Goal: Transaction & Acquisition: Purchase product/service

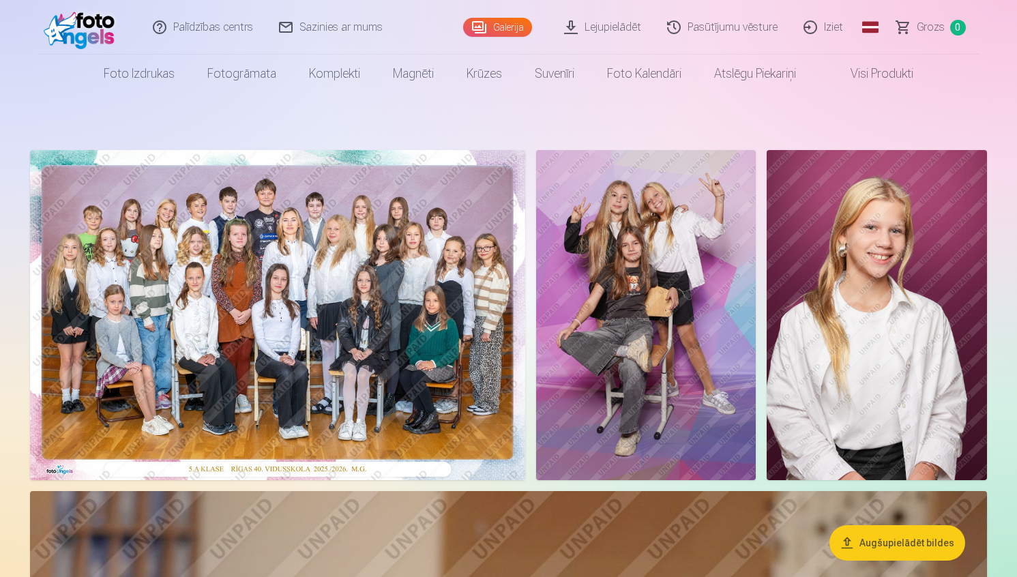
click at [874, 28] on link "Global" at bounding box center [870, 27] width 27 height 55
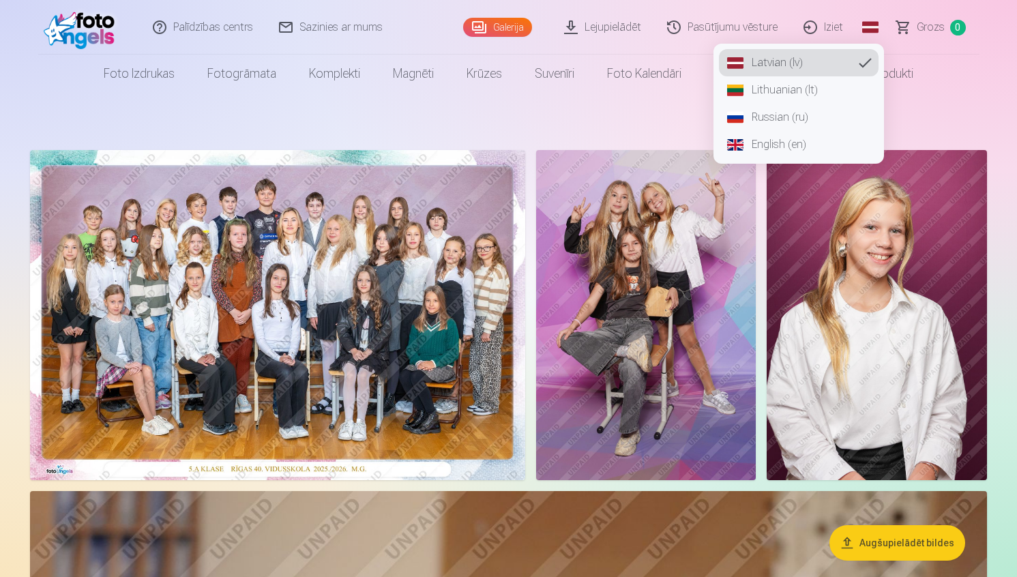
click at [821, 115] on link "Russian (ru)" at bounding box center [799, 117] width 160 height 27
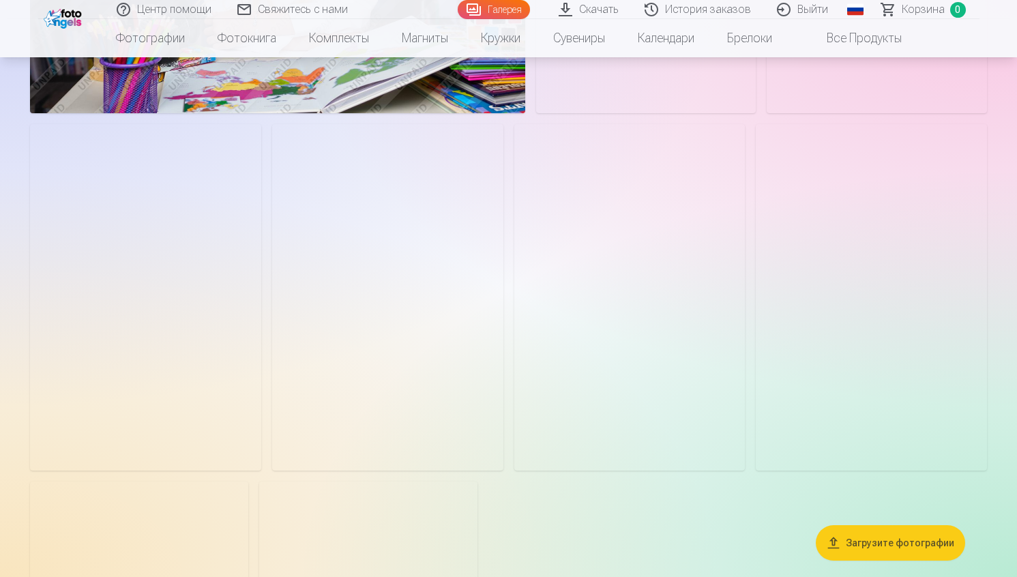
scroll to position [4952, 0]
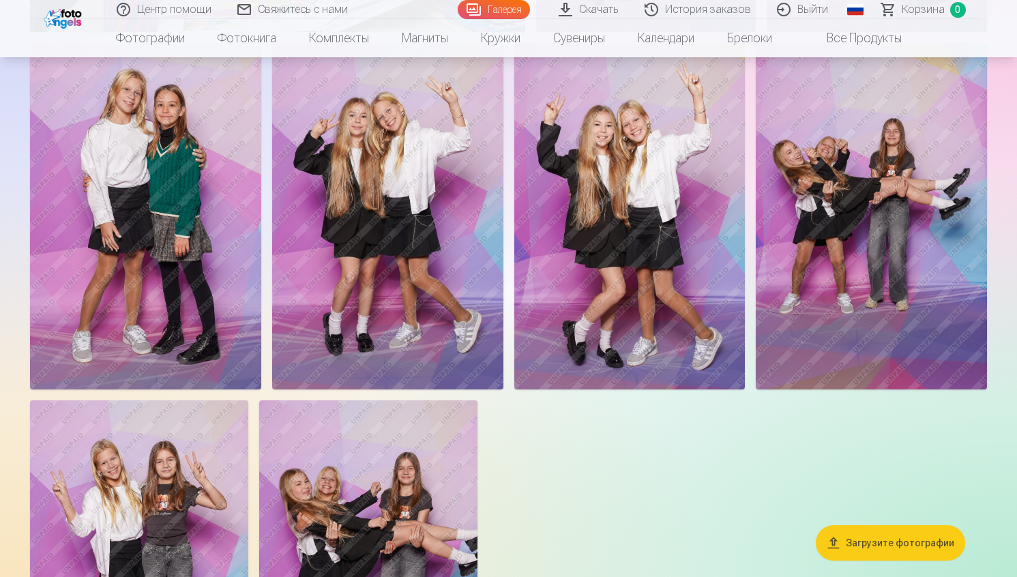
click at [888, 526] on button "Загрузите фотографии" at bounding box center [890, 542] width 149 height 35
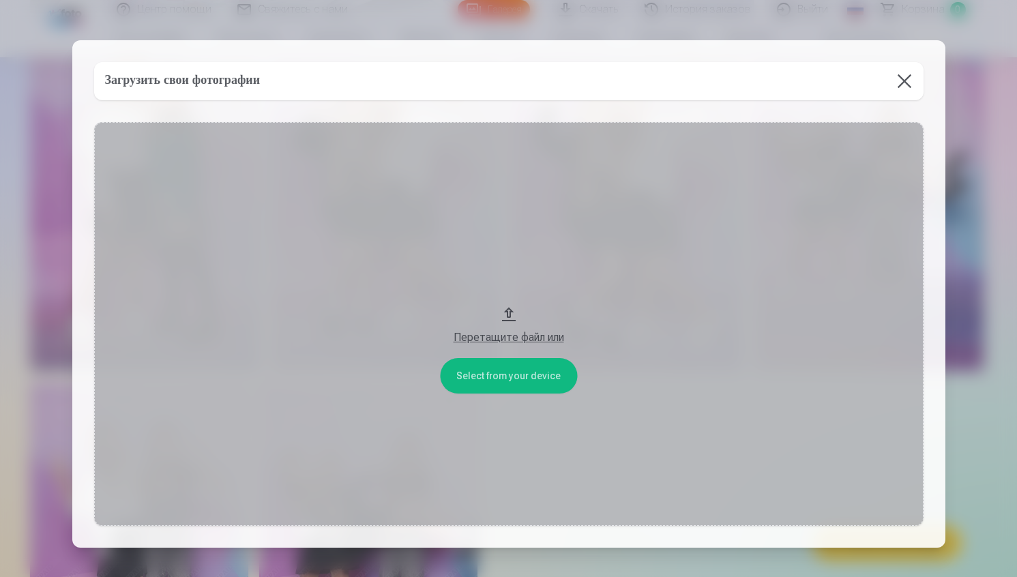
scroll to position [4967, 0]
click at [898, 89] on button at bounding box center [906, 81] width 38 height 38
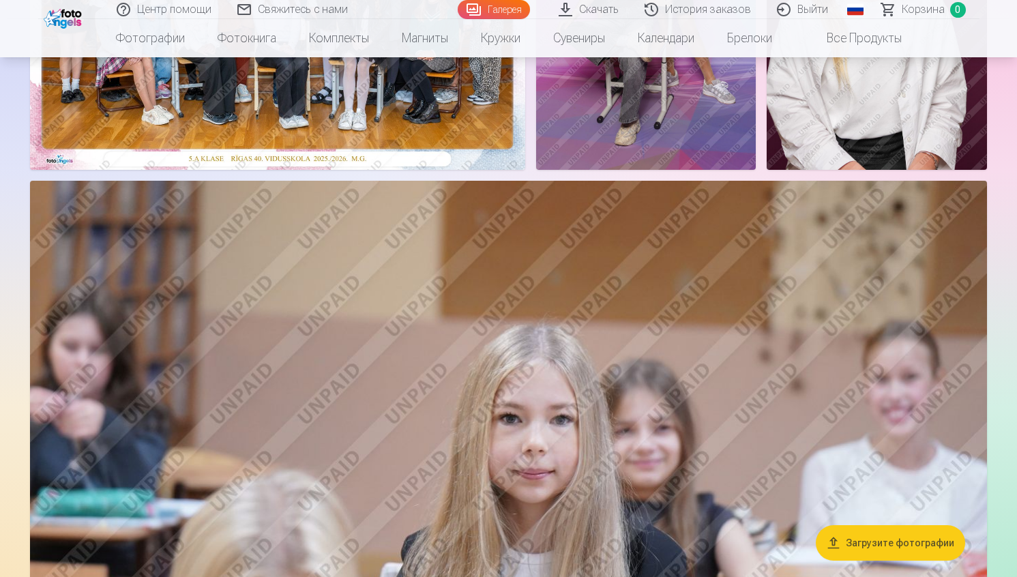
scroll to position [0, 0]
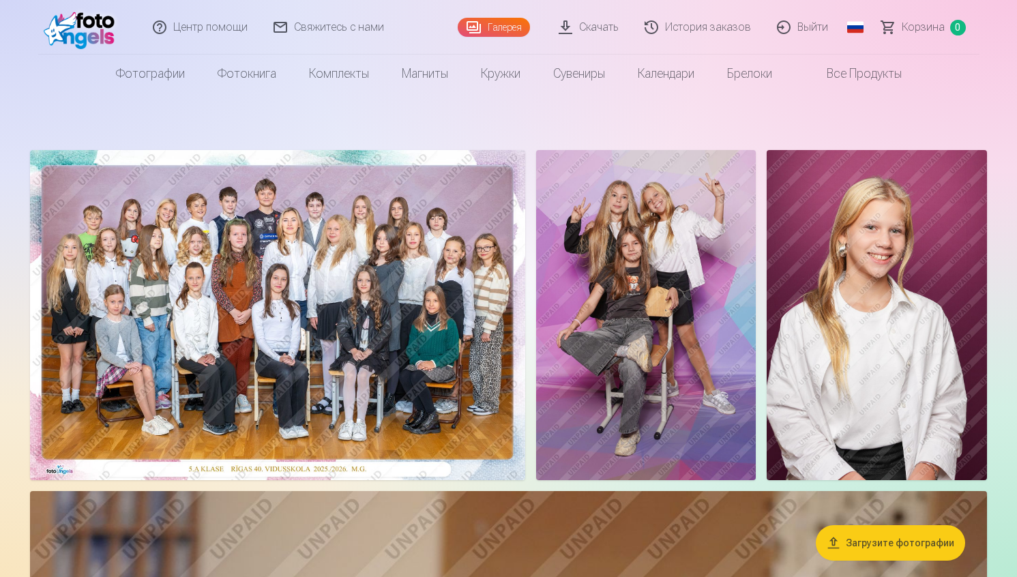
click at [377, 429] on img at bounding box center [277, 315] width 495 height 330
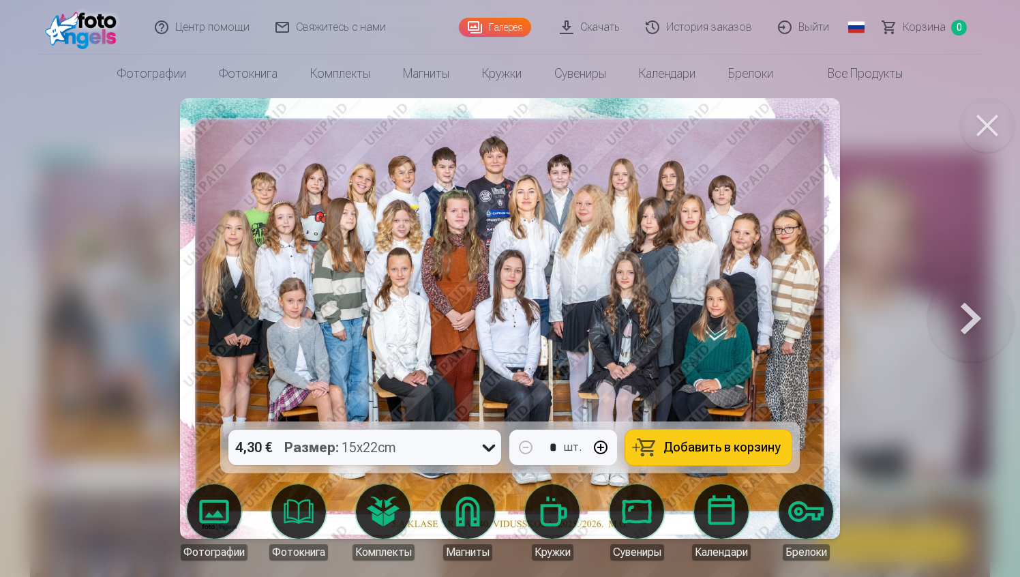
click at [692, 453] on span "Добавить в корзину" at bounding box center [722, 447] width 117 height 12
click at [1005, 110] on button at bounding box center [987, 125] width 55 height 55
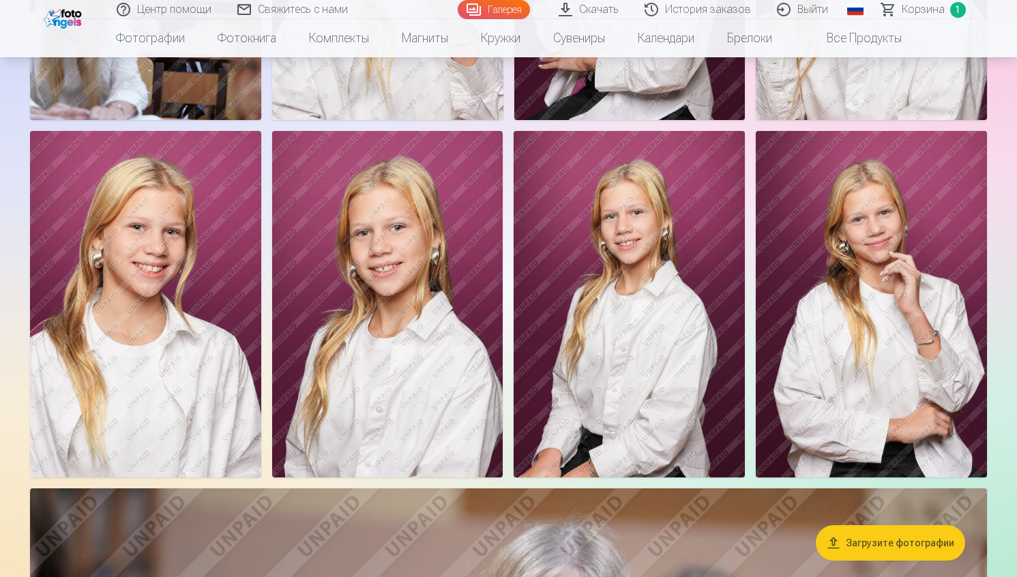
scroll to position [1714, 0]
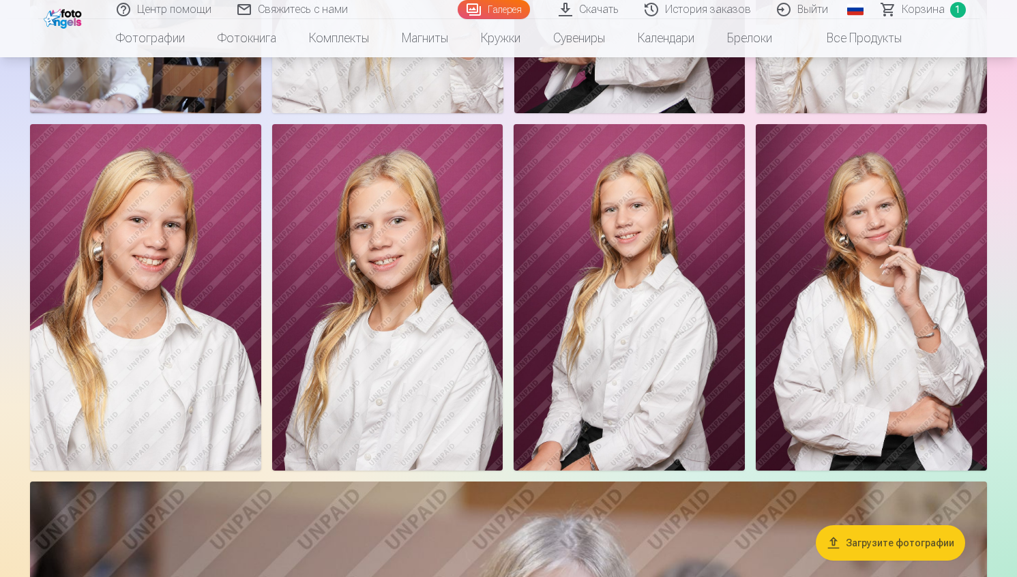
click at [856, 280] on img at bounding box center [871, 297] width 231 height 346
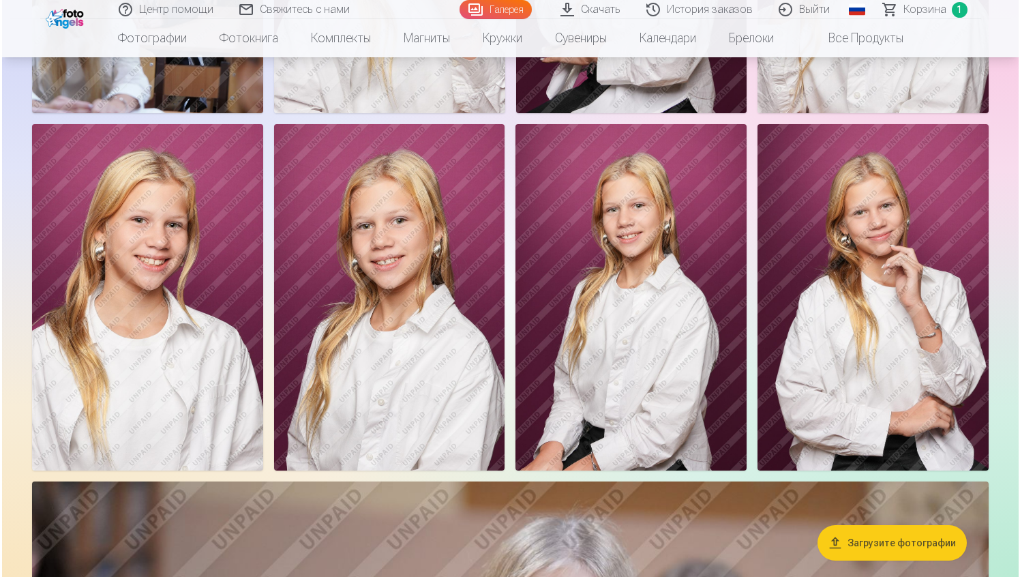
scroll to position [1719, 0]
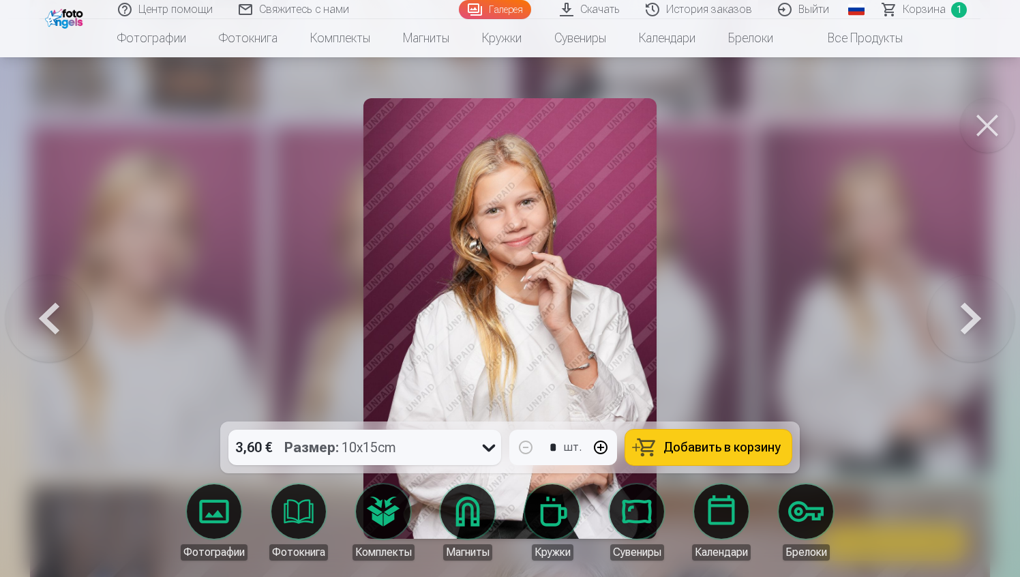
click at [709, 455] on button "Добавить в корзину" at bounding box center [708, 447] width 166 height 35
click at [982, 124] on button at bounding box center [987, 125] width 55 height 55
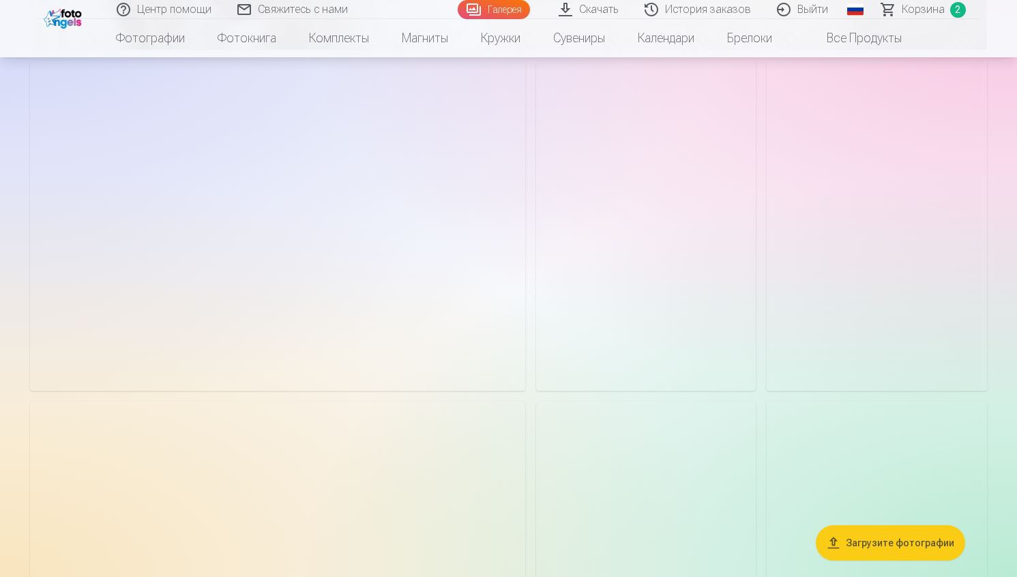
scroll to position [2785, 0]
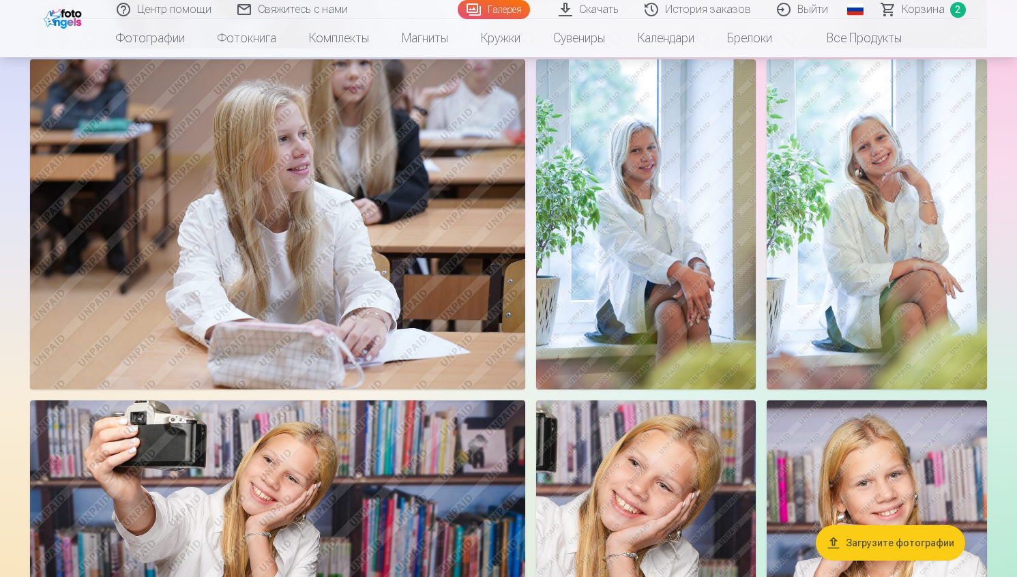
click at [880, 197] on img at bounding box center [877, 224] width 220 height 330
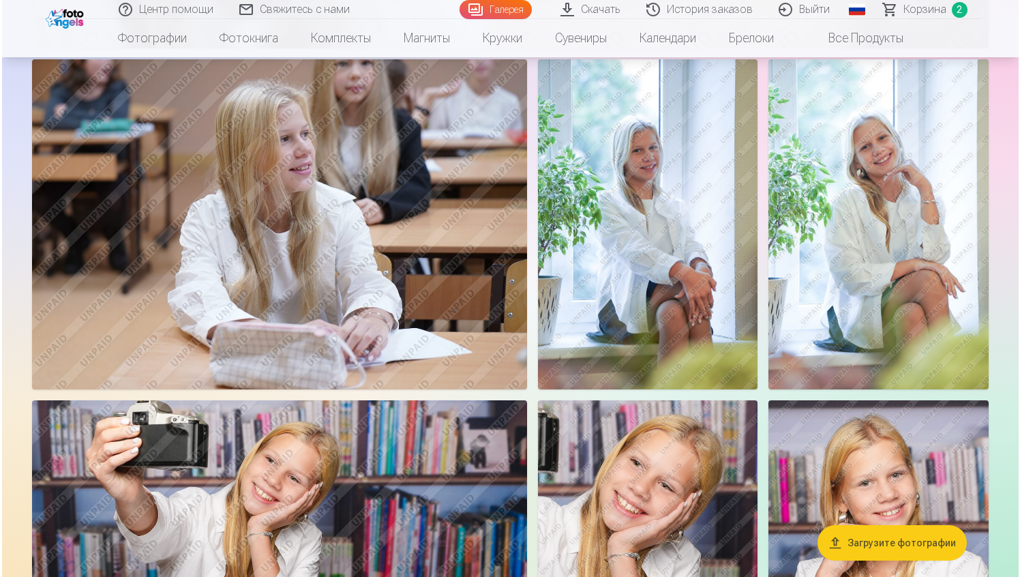
scroll to position [2793, 0]
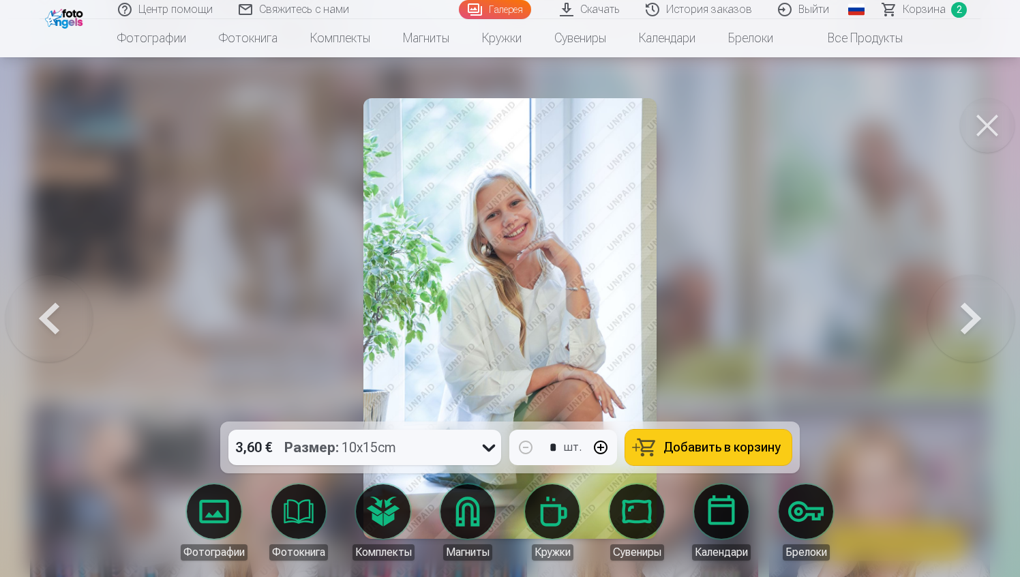
click at [713, 458] on button "Добавить в корзину" at bounding box center [708, 447] width 166 height 35
click at [982, 136] on button at bounding box center [987, 125] width 55 height 55
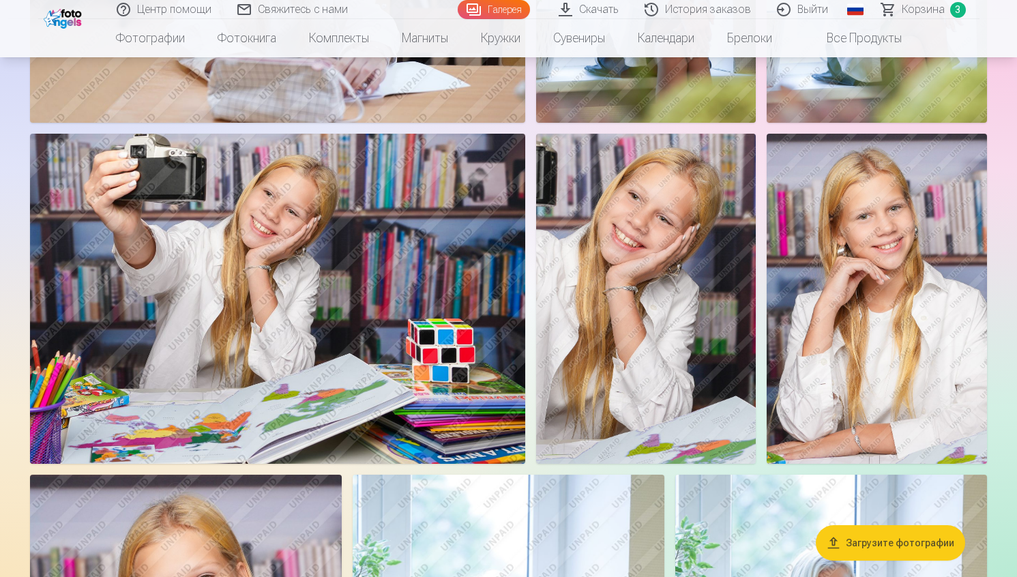
scroll to position [3052, 0]
click at [347, 309] on img at bounding box center [277, 298] width 495 height 330
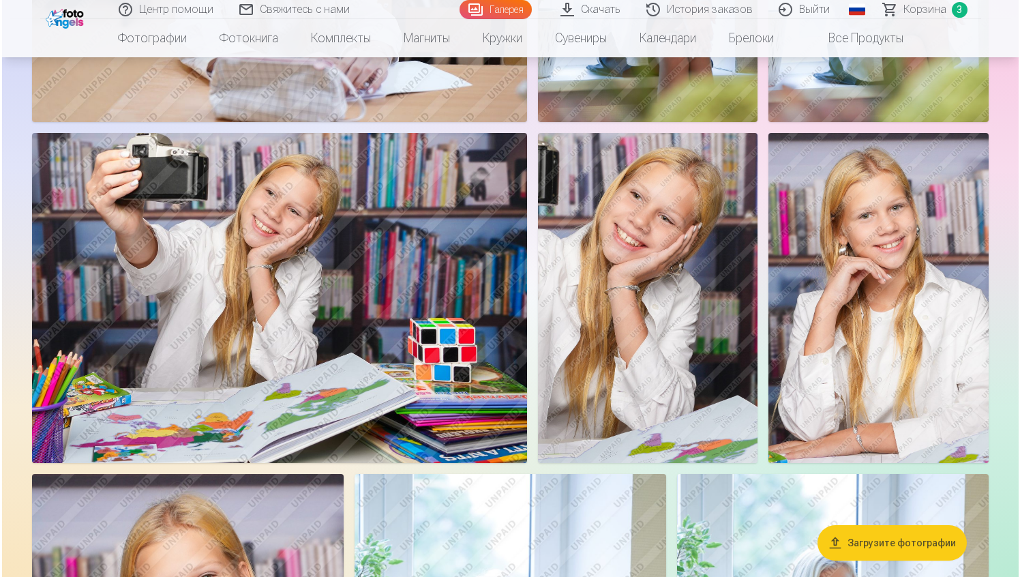
scroll to position [3062, 0]
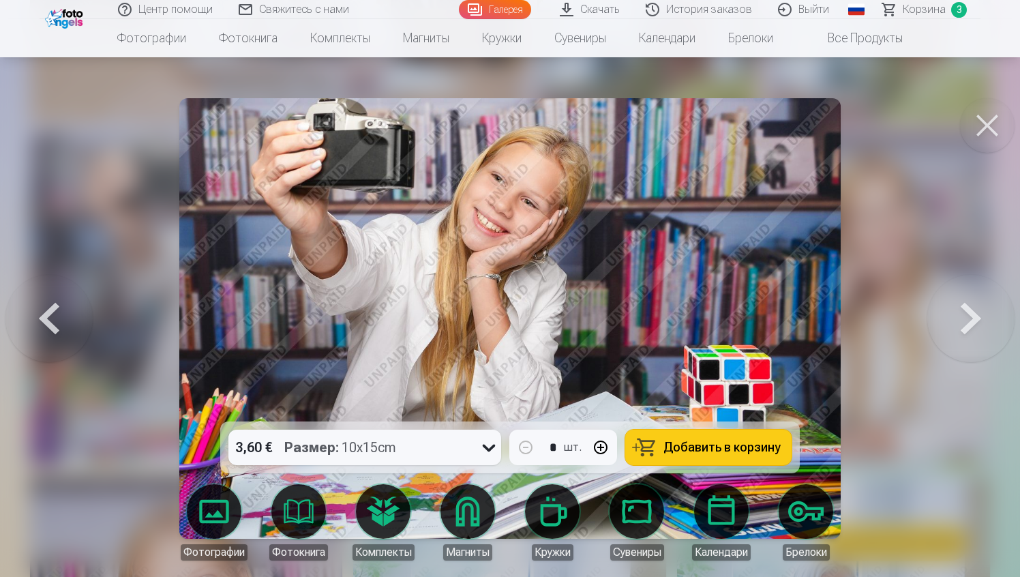
click at [762, 417] on img at bounding box center [509, 318] width 661 height 441
click at [747, 441] on span "Добавить в корзину" at bounding box center [722, 447] width 117 height 12
click at [1005, 125] on button at bounding box center [987, 125] width 55 height 55
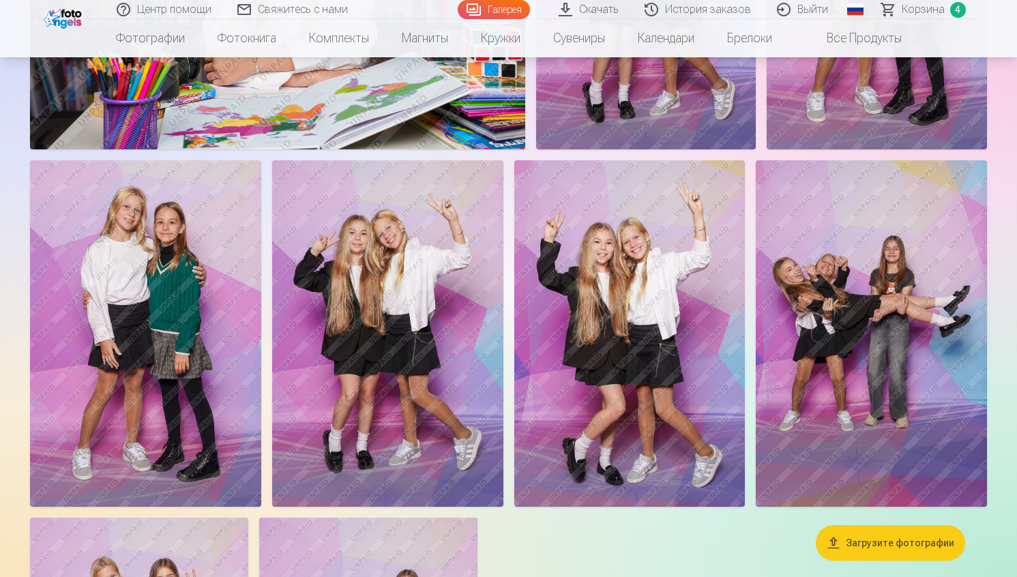
scroll to position [4829, 0]
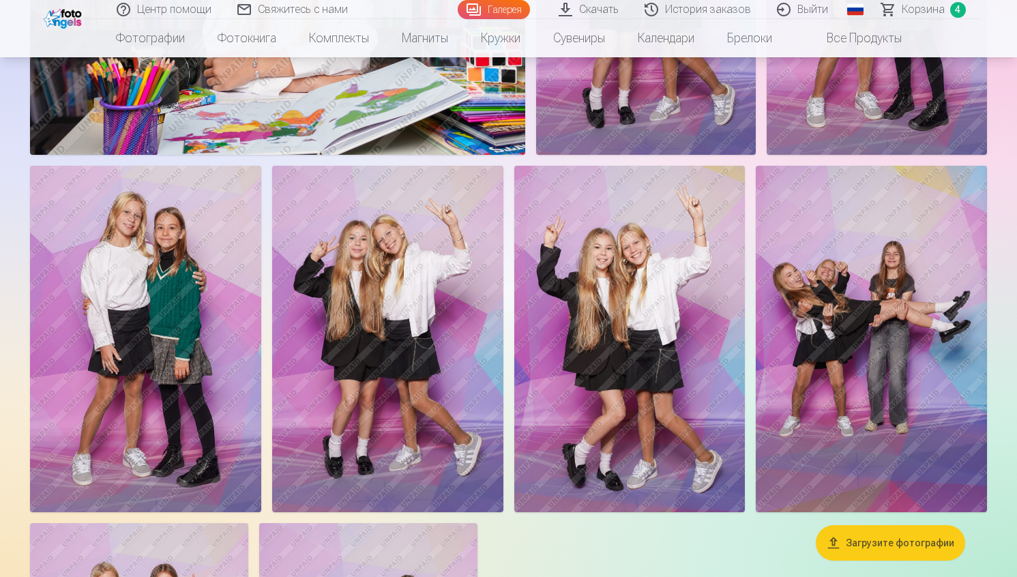
click at [458, 315] on img at bounding box center [387, 339] width 231 height 346
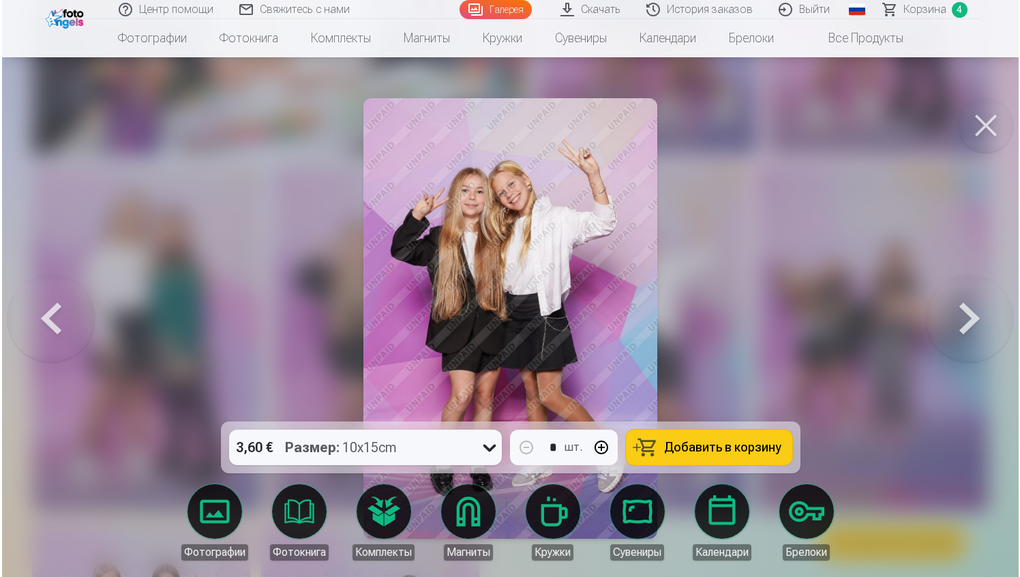
scroll to position [4845, 0]
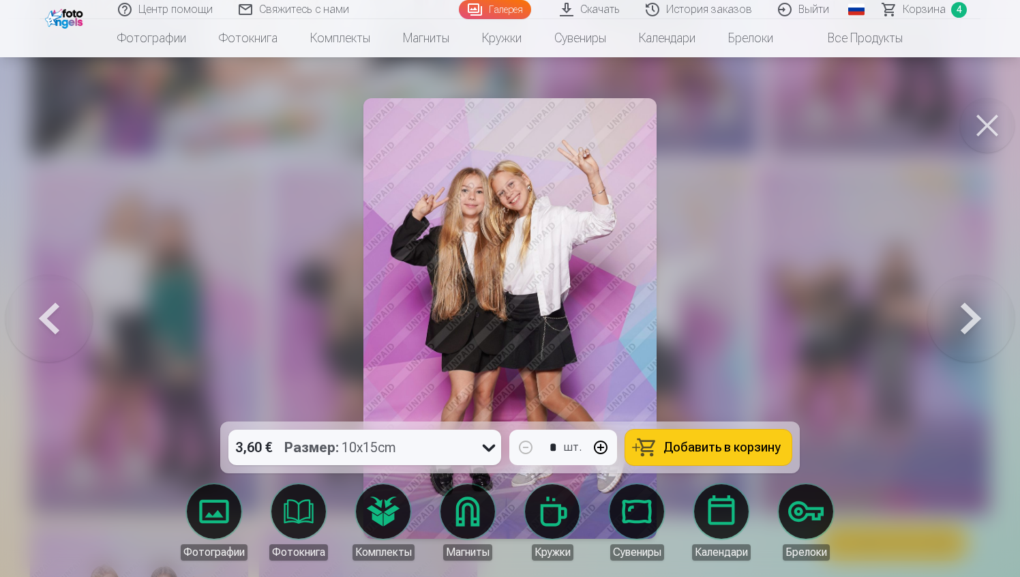
click at [717, 453] on span "Добавить в корзину" at bounding box center [722, 447] width 117 height 12
click at [990, 128] on button at bounding box center [987, 125] width 55 height 55
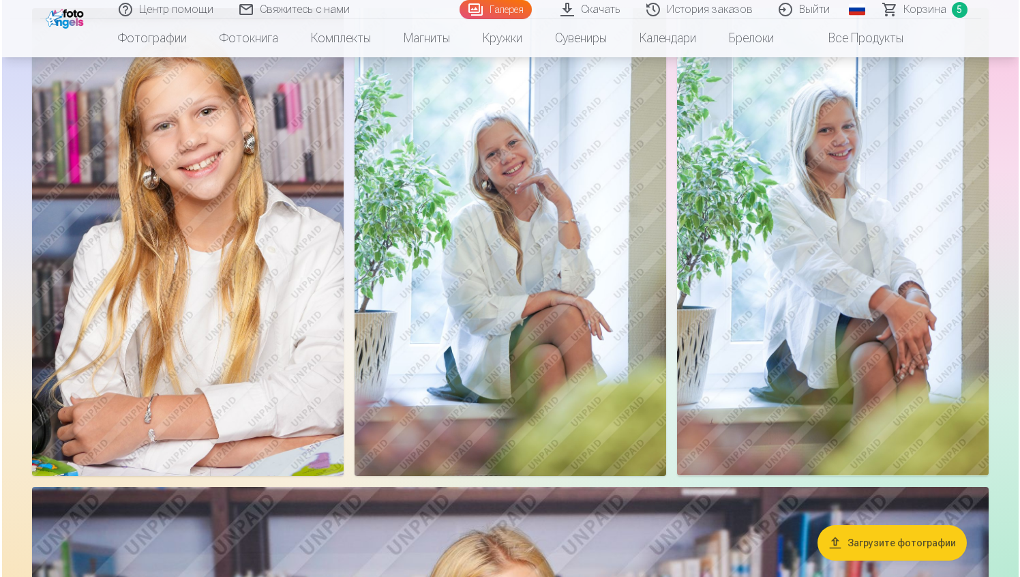
scroll to position [3614, 0]
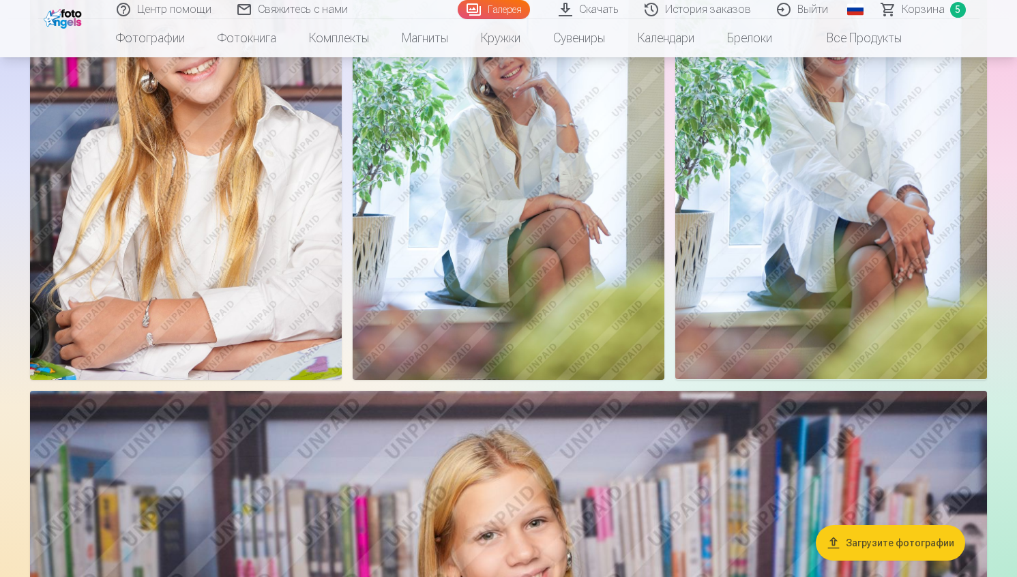
click at [233, 263] on img at bounding box center [186, 145] width 312 height 467
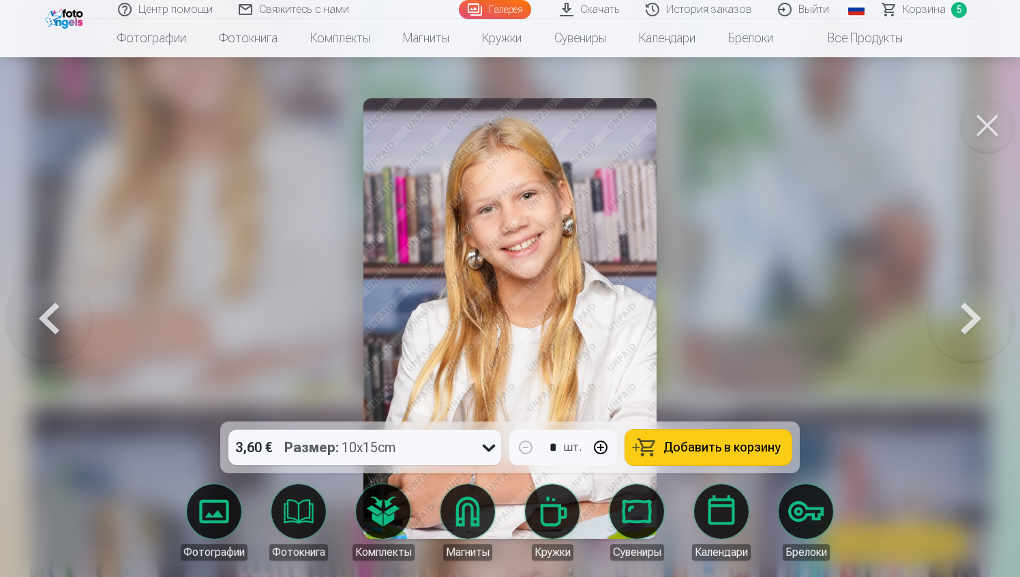
click at [701, 449] on span "Добавить в корзину" at bounding box center [722, 447] width 117 height 12
click at [977, 120] on button at bounding box center [987, 125] width 55 height 55
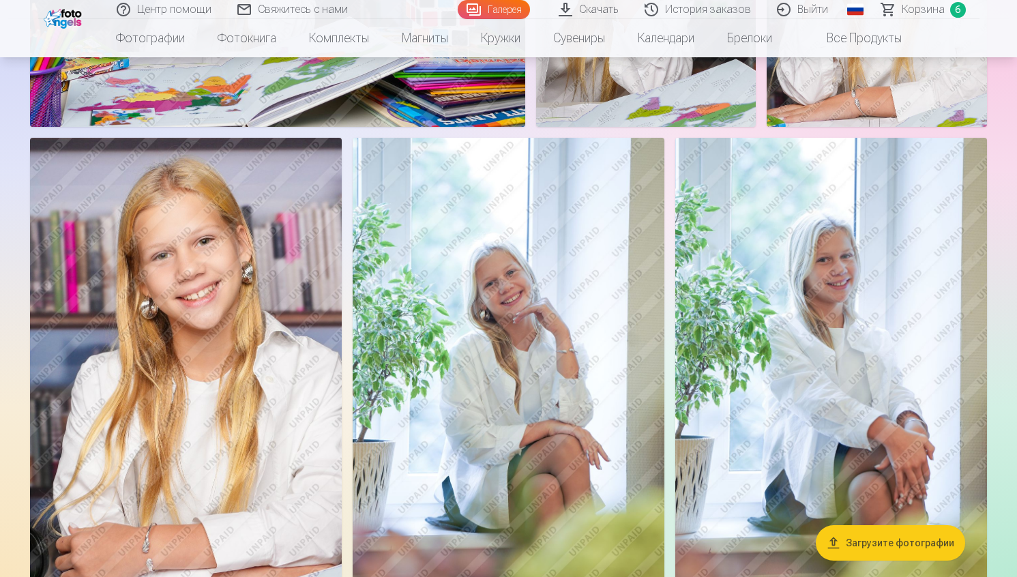
scroll to position [3427, 0]
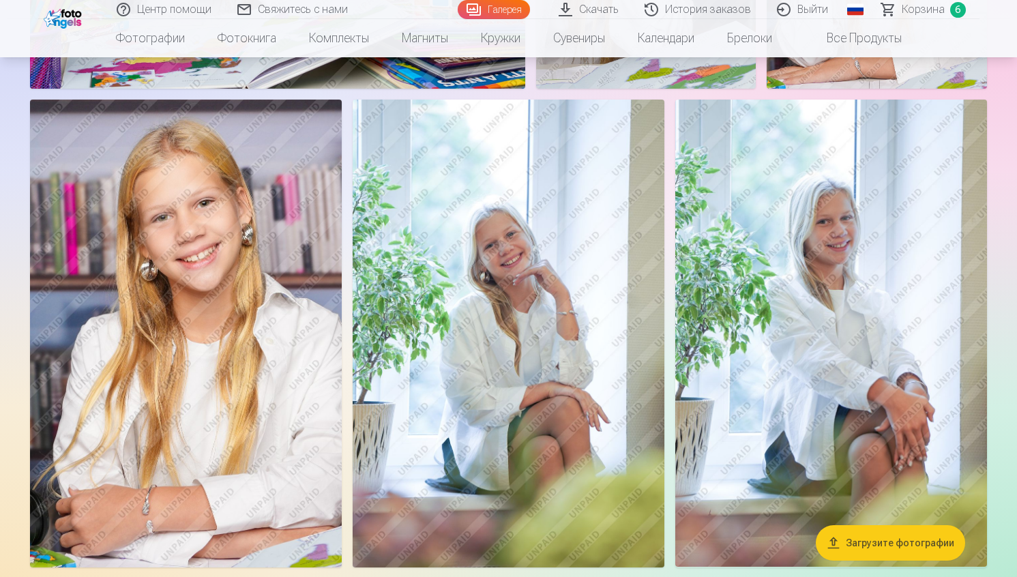
click at [539, 409] on img at bounding box center [509, 334] width 312 height 468
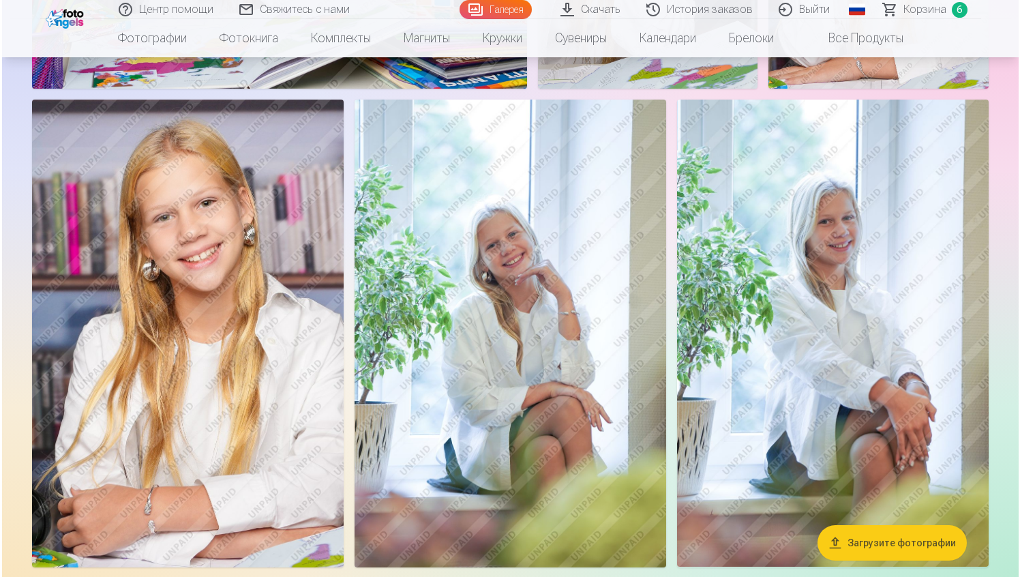
scroll to position [3438, 0]
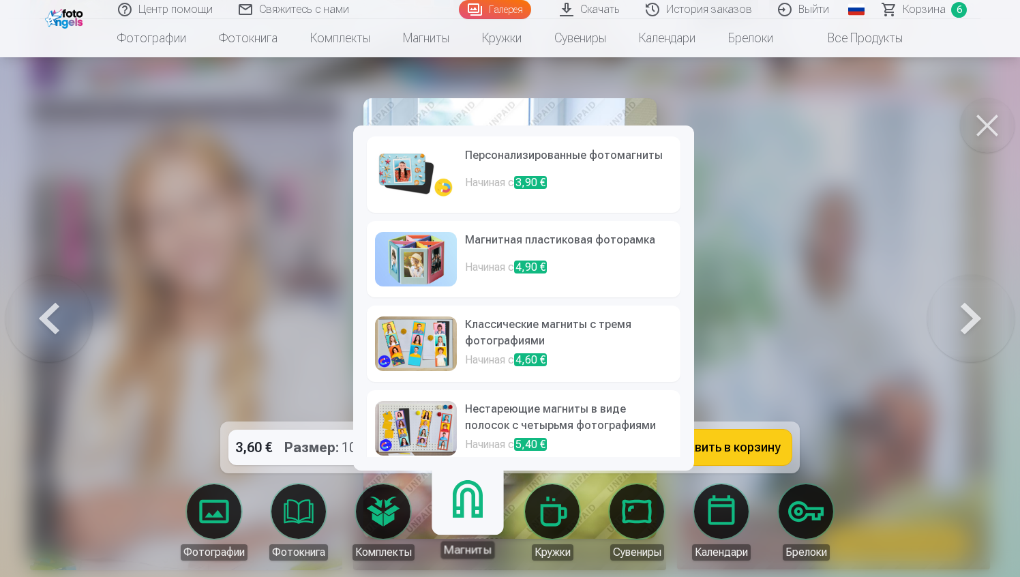
click at [568, 194] on p "Начиная с 3,90 €" at bounding box center [568, 188] width 207 height 27
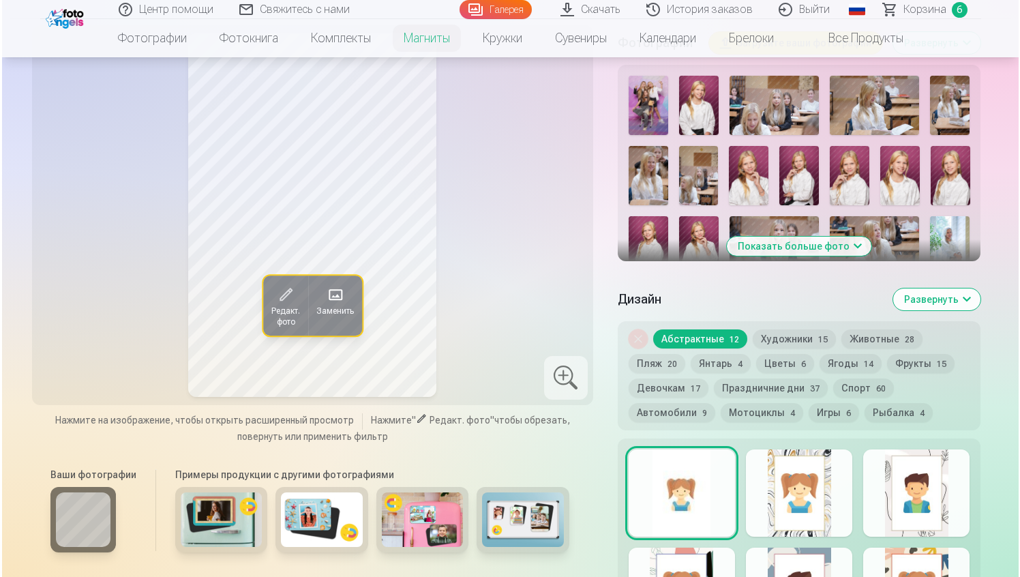
scroll to position [656, 0]
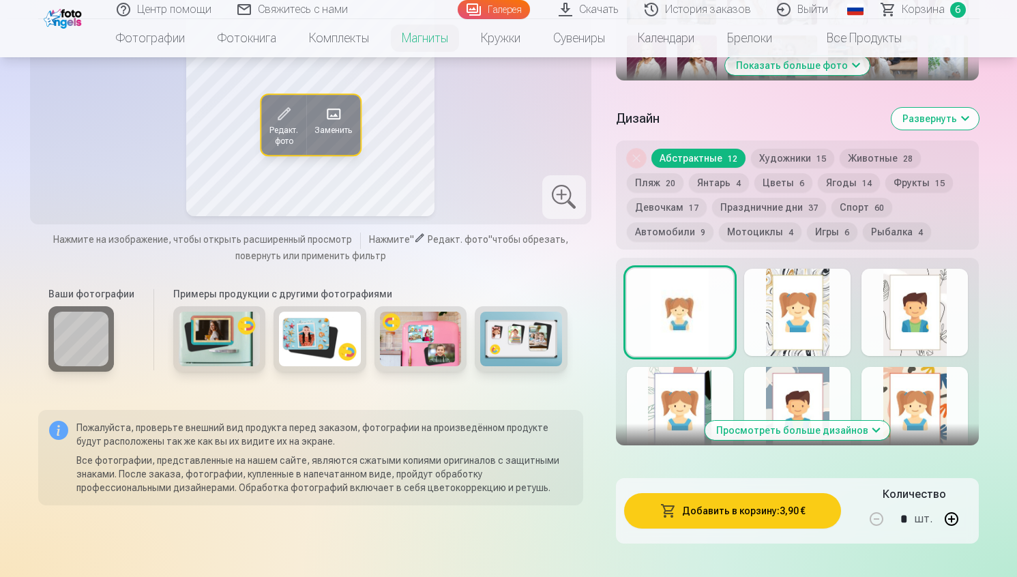
click at [679, 518] on button "Добавить в корзину : 3,90 €" at bounding box center [733, 510] width 218 height 35
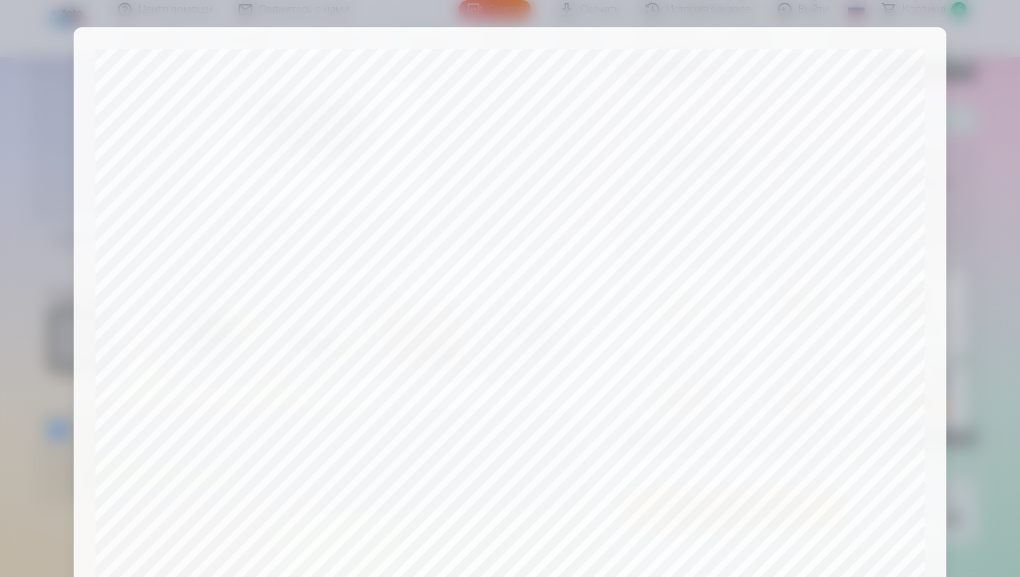
scroll to position [1, 0]
click at [1016, 205] on div "​ Проверьте, как будет напечатан ваш продукт! Ваш продукт будет напечатан точно…" at bounding box center [510, 288] width 1020 height 577
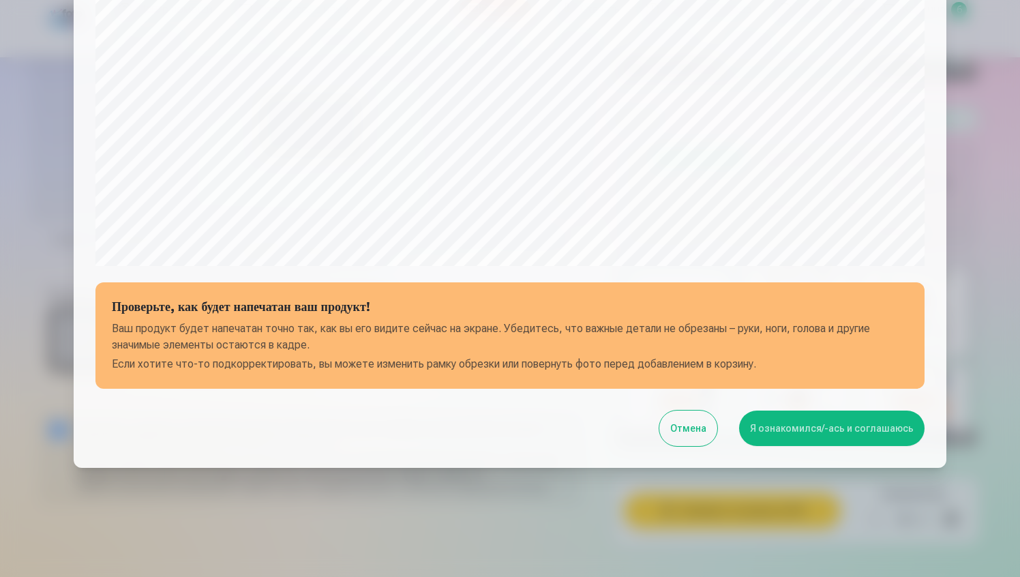
click at [677, 434] on button "Отмена" at bounding box center [688, 428] width 58 height 35
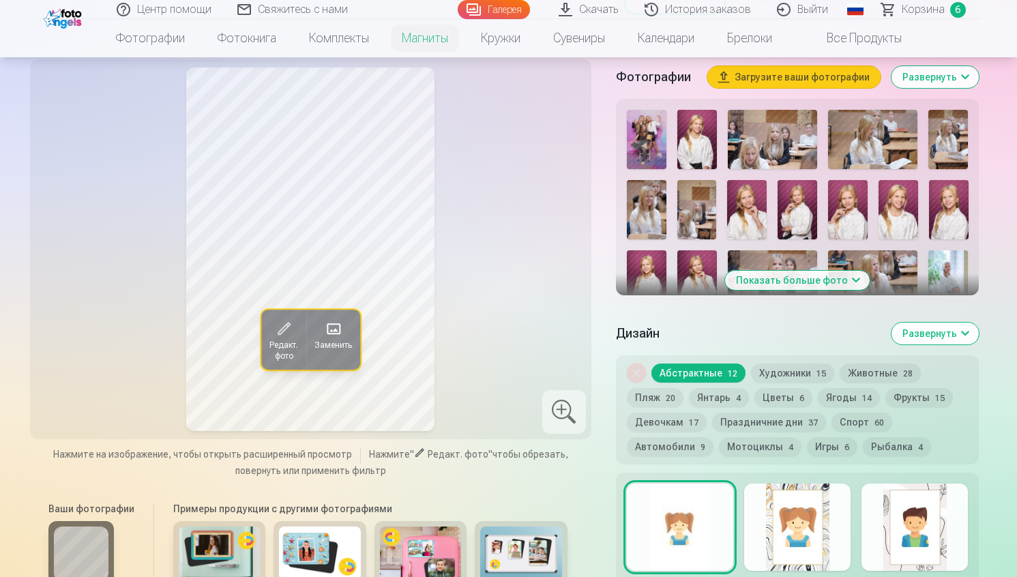
scroll to position [435, 0]
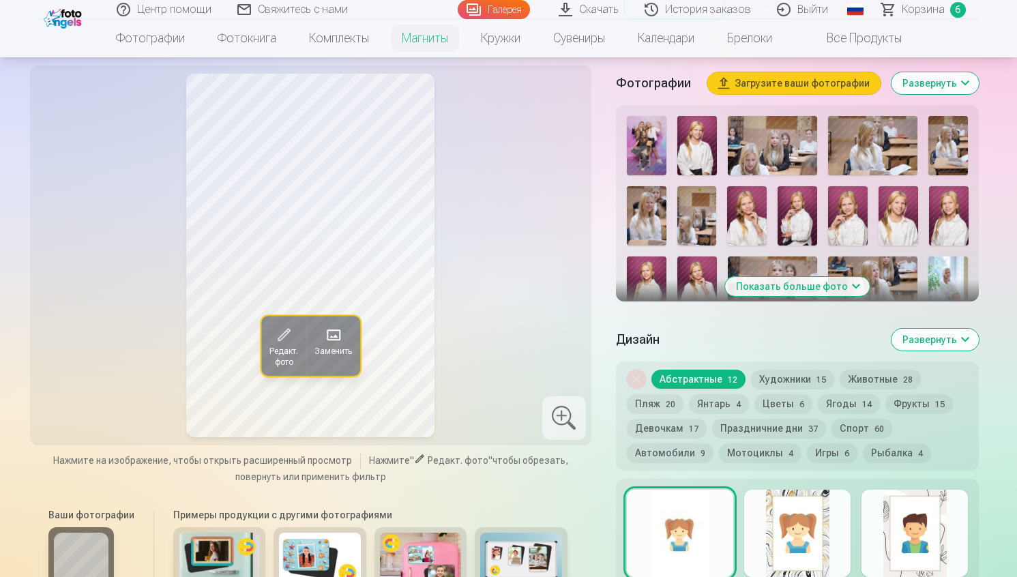
click at [281, 368] on span "Редакт. фото" at bounding box center [283, 357] width 29 height 22
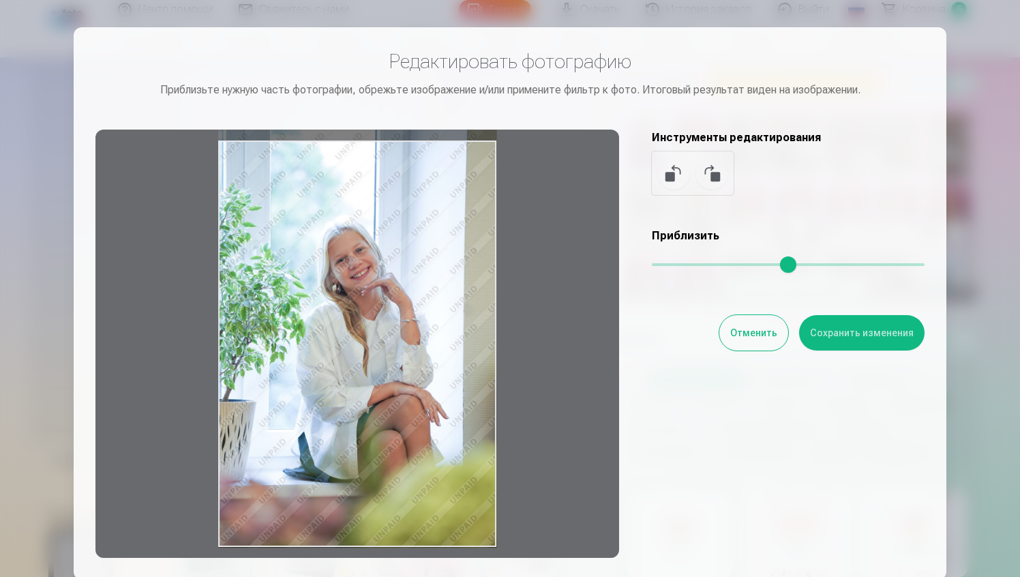
drag, startPoint x: 493, startPoint y: 546, endPoint x: 458, endPoint y: 446, distance: 105.5
click at [458, 446] on div at bounding box center [357, 344] width 524 height 428
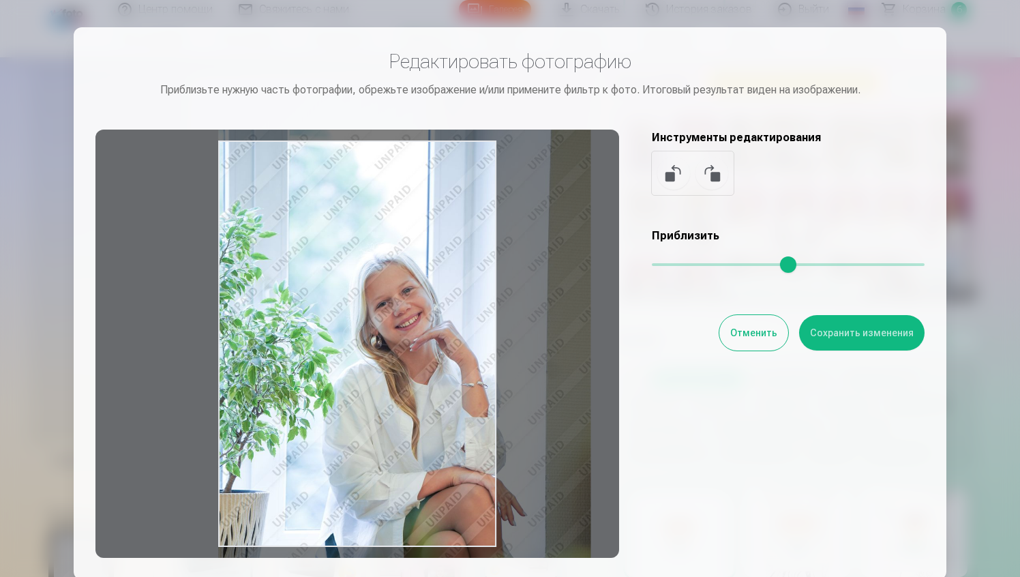
drag, startPoint x: 651, startPoint y: 258, endPoint x: 681, endPoint y: 258, distance: 30.0
click at [681, 263] on input "range" at bounding box center [788, 264] width 273 height 3
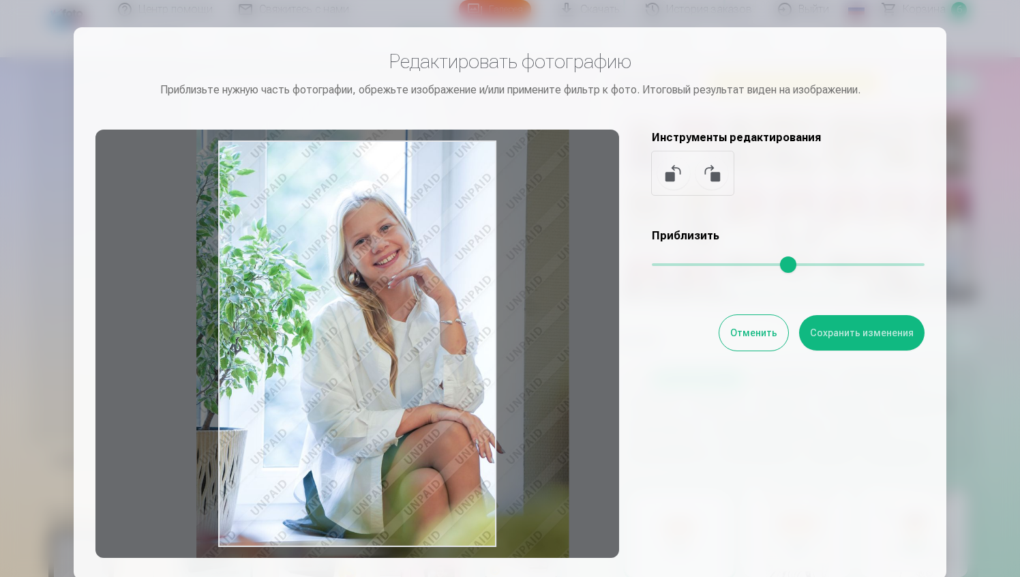
drag, startPoint x: 412, startPoint y: 325, endPoint x: 389, endPoint y: 262, distance: 66.7
click at [389, 262] on div at bounding box center [357, 344] width 524 height 428
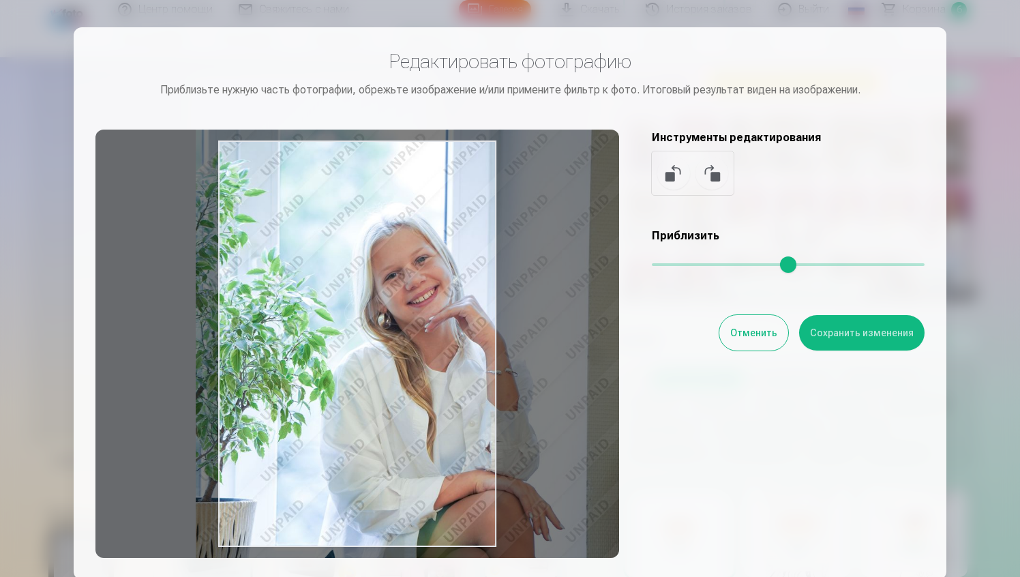
click at [696, 263] on input "range" at bounding box center [788, 264] width 273 height 3
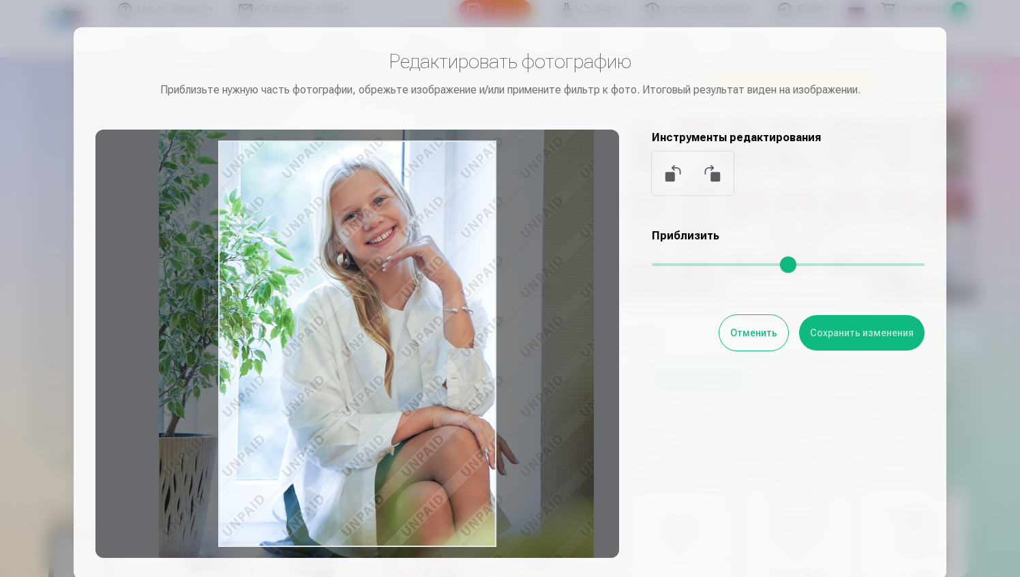
drag, startPoint x: 397, startPoint y: 389, endPoint x: 359, endPoint y: 327, distance: 73.1
click at [359, 327] on div at bounding box center [357, 344] width 524 height 428
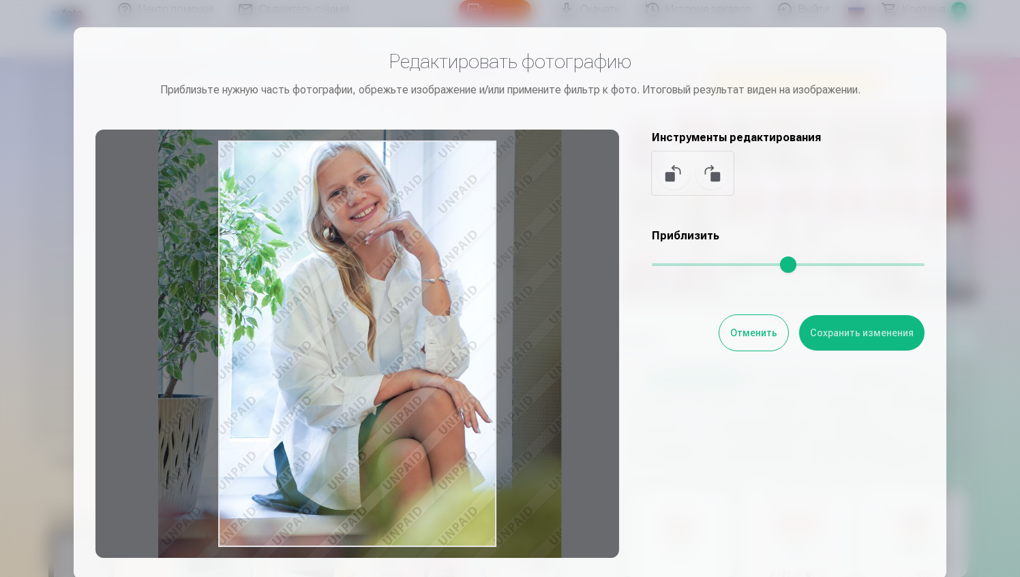
drag, startPoint x: 698, startPoint y: 267, endPoint x: 689, endPoint y: 266, distance: 8.9
type input "****"
click at [689, 266] on input "range" at bounding box center [788, 264] width 273 height 3
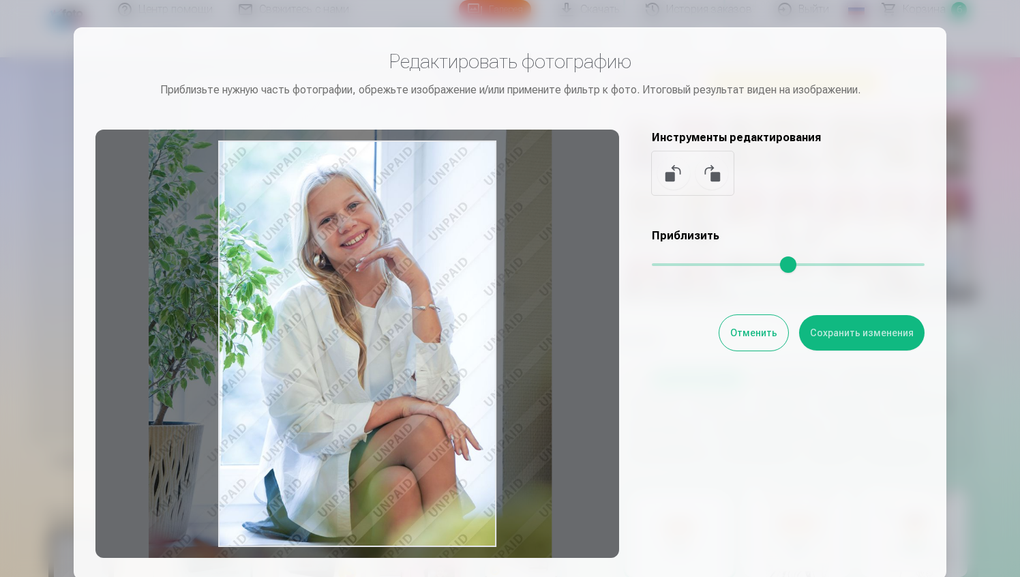
drag, startPoint x: 289, startPoint y: 253, endPoint x: 280, endPoint y: 280, distance: 28.9
click at [280, 280] on div at bounding box center [357, 344] width 524 height 428
click at [865, 327] on button "Сохранить изменения" at bounding box center [861, 332] width 125 height 35
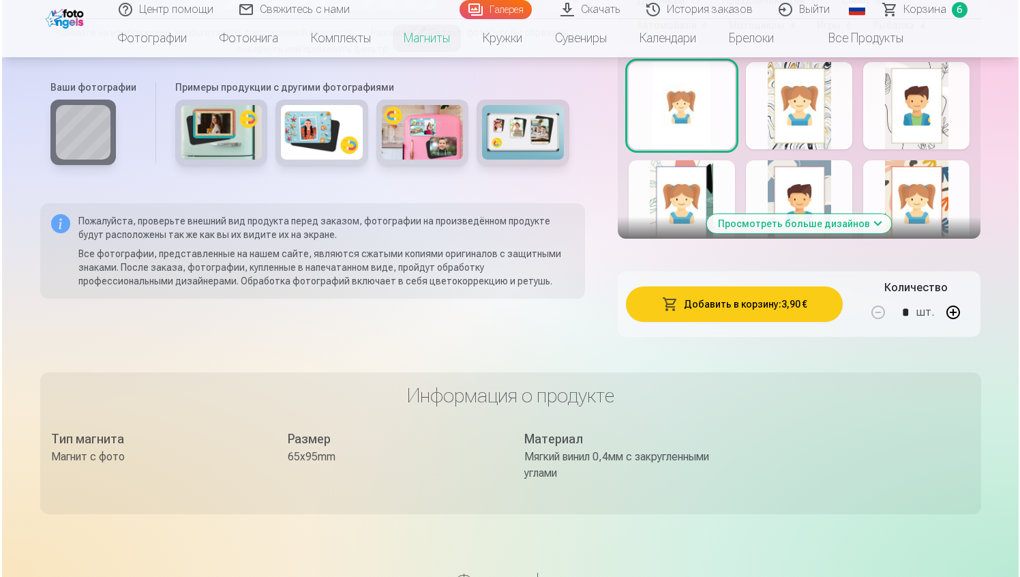
scroll to position [870, 0]
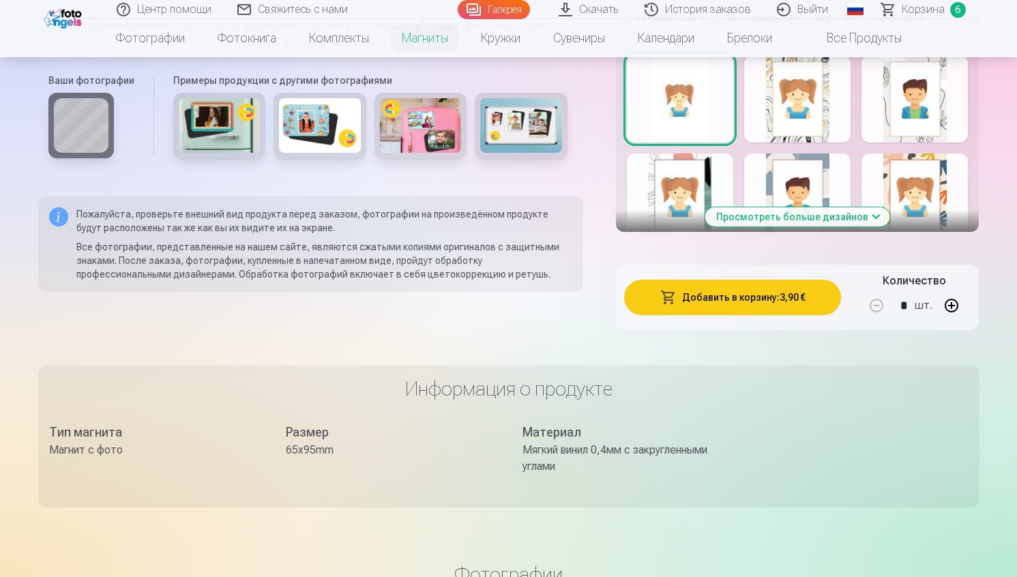
click at [787, 314] on button "Добавить в корзину : 3,90 €" at bounding box center [733, 297] width 218 height 35
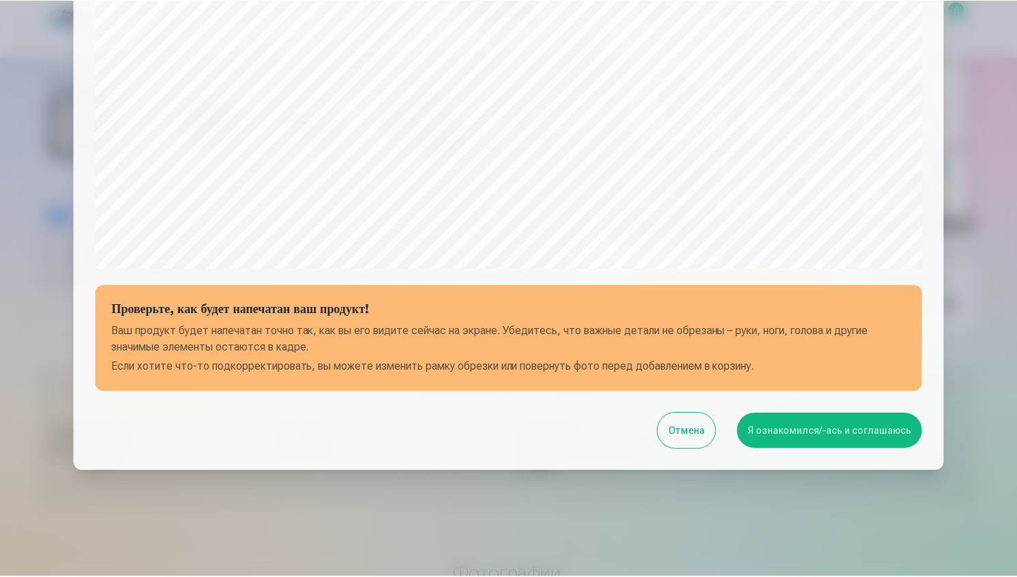
scroll to position [405, 0]
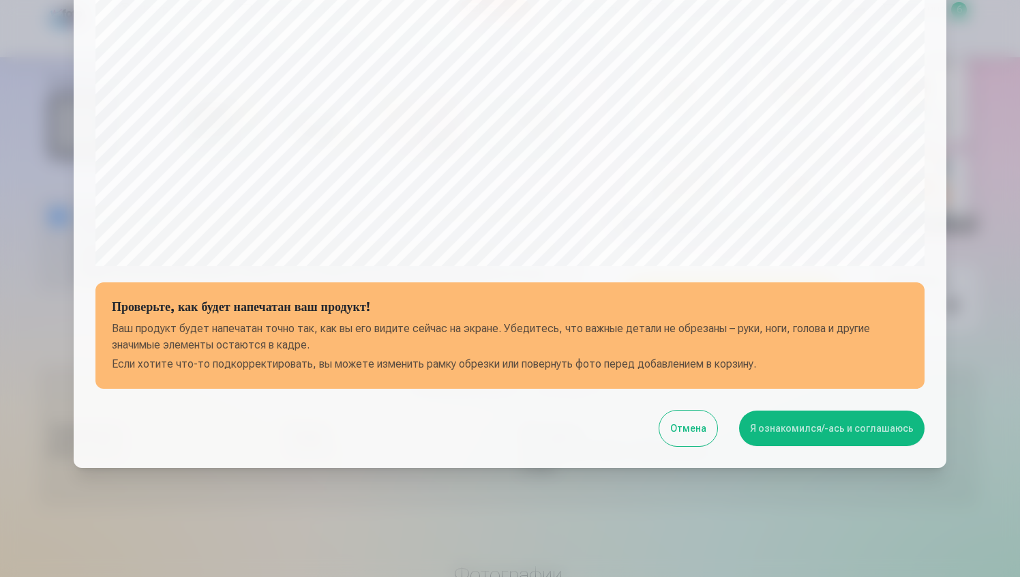
click at [797, 424] on button "Я ознакомился/-ась и соглашаюсь" at bounding box center [831, 428] width 185 height 35
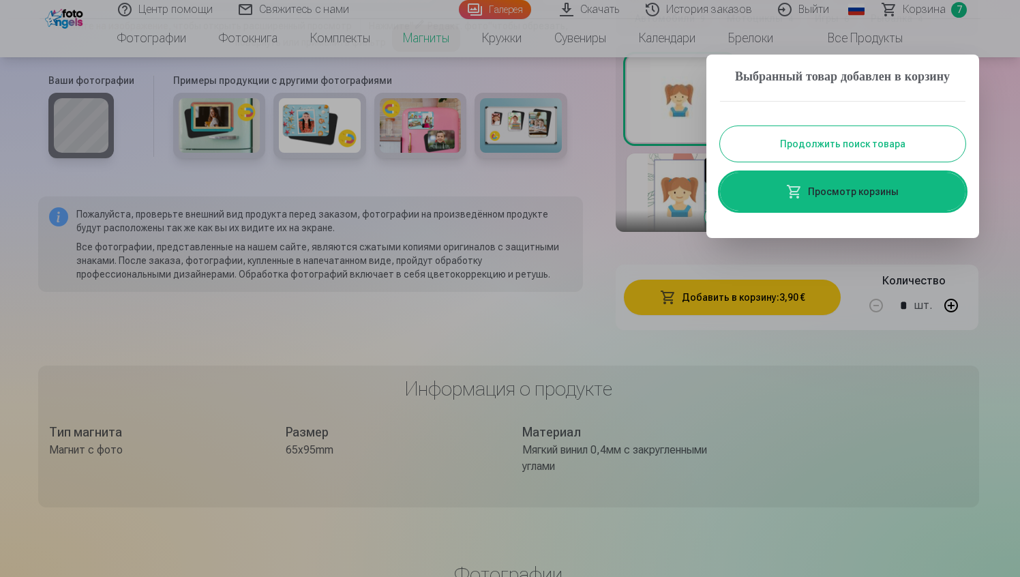
click at [776, 417] on div at bounding box center [510, 288] width 1020 height 577
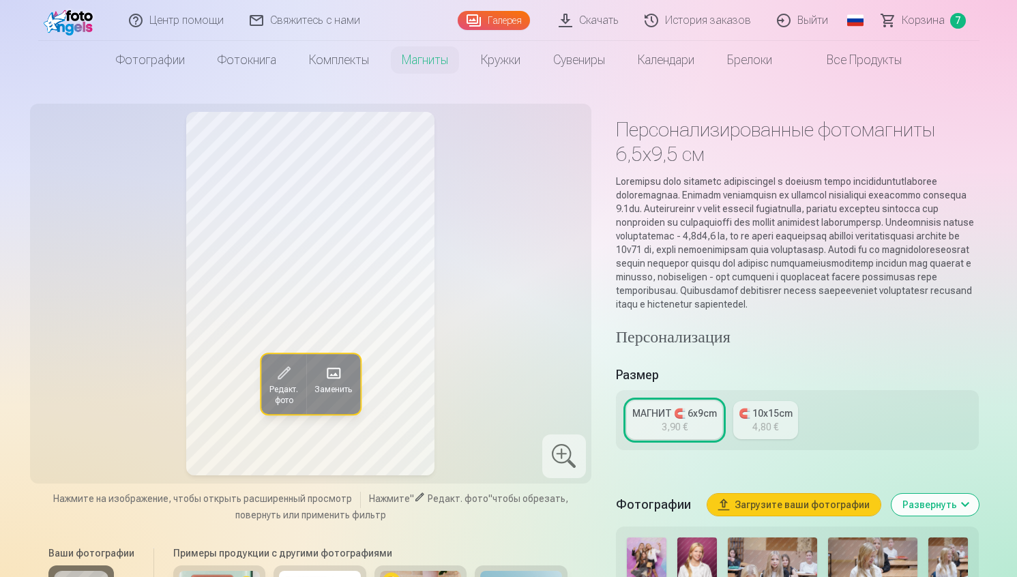
scroll to position [0, 0]
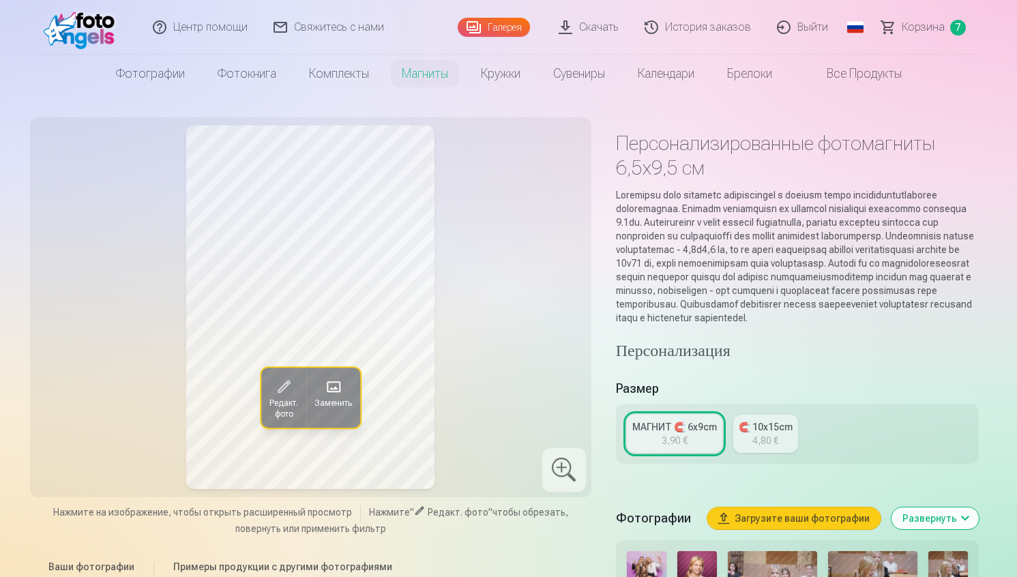
click at [930, 23] on span "Корзина" at bounding box center [923, 27] width 43 height 16
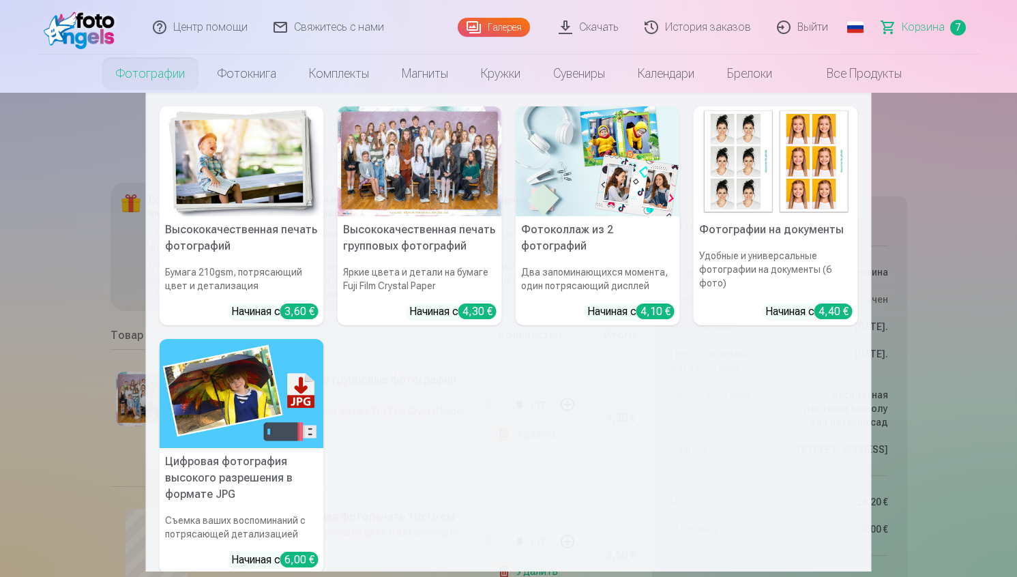
click at [155, 76] on link "Фотографии" at bounding box center [151, 74] width 102 height 38
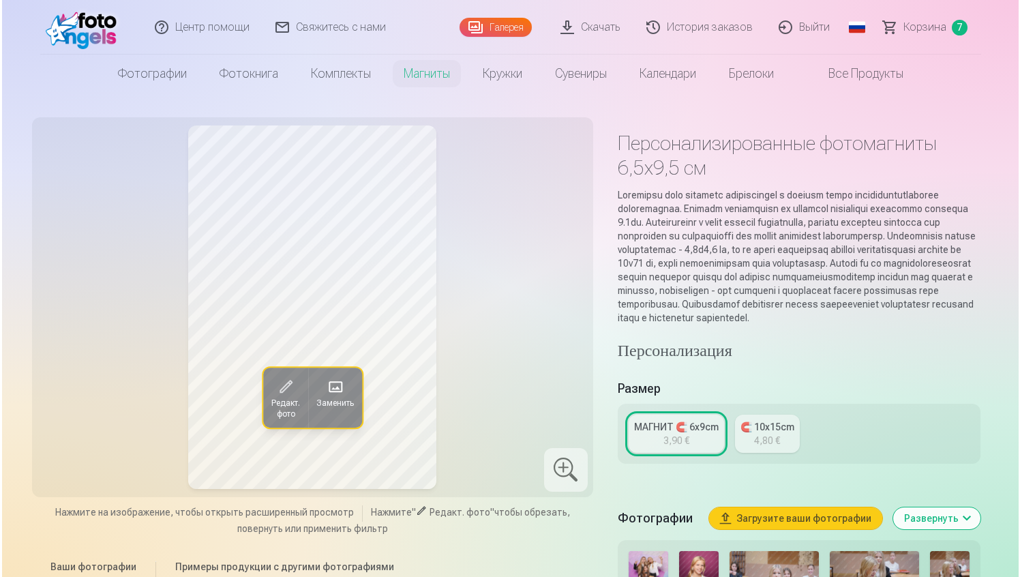
scroll to position [3438, 0]
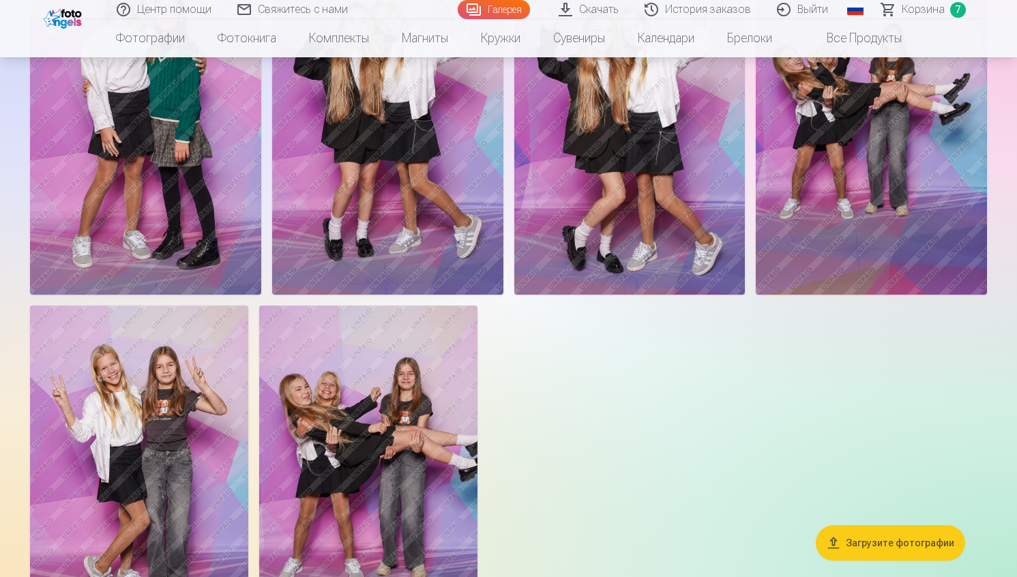
scroll to position [5071, 0]
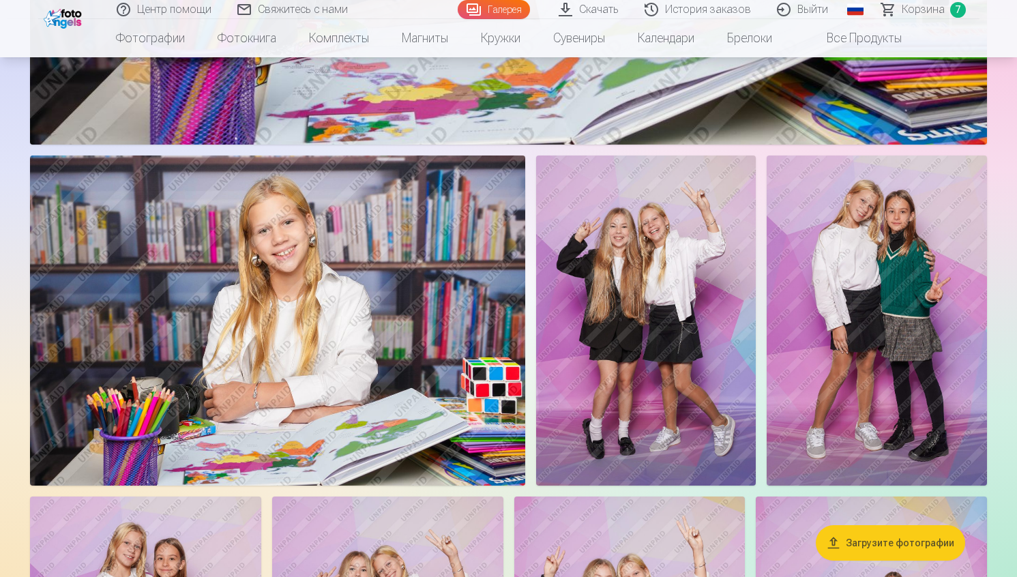
click at [298, 429] on img at bounding box center [277, 320] width 495 height 330
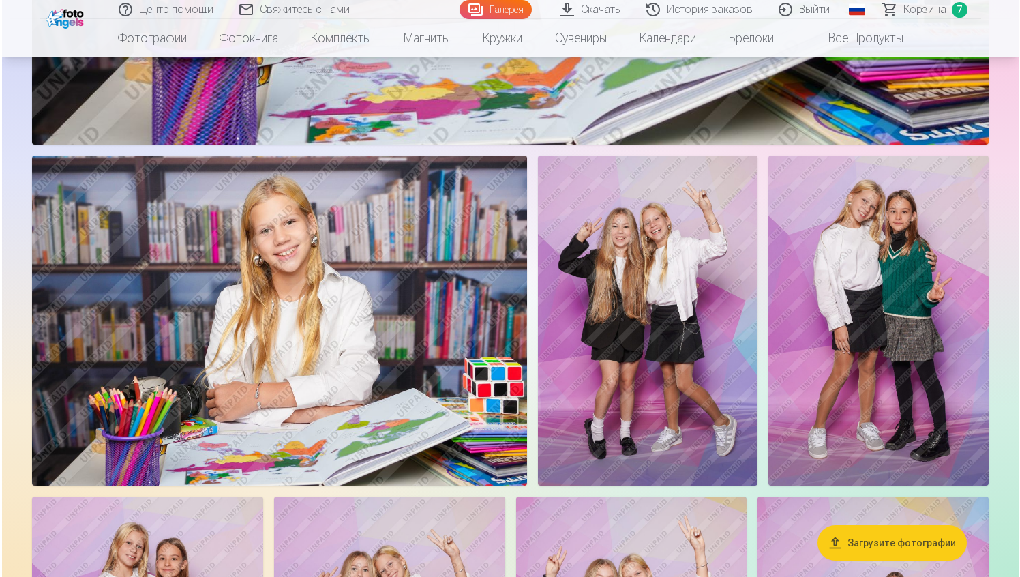
scroll to position [4512, 0]
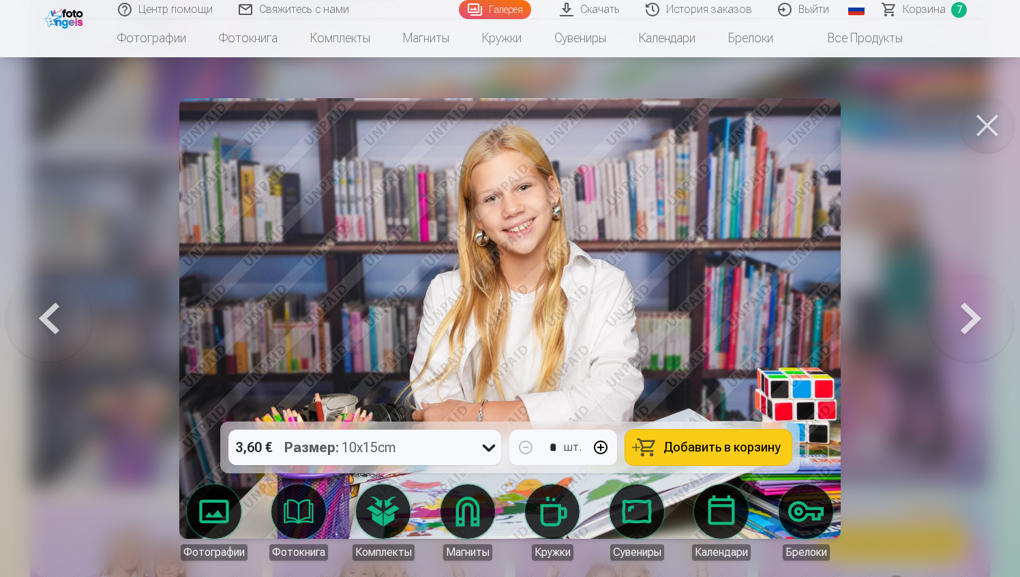
click at [737, 453] on span "Добавить в корзину" at bounding box center [722, 447] width 117 height 12
click at [917, 12] on span "Корзина" at bounding box center [924, 9] width 43 height 16
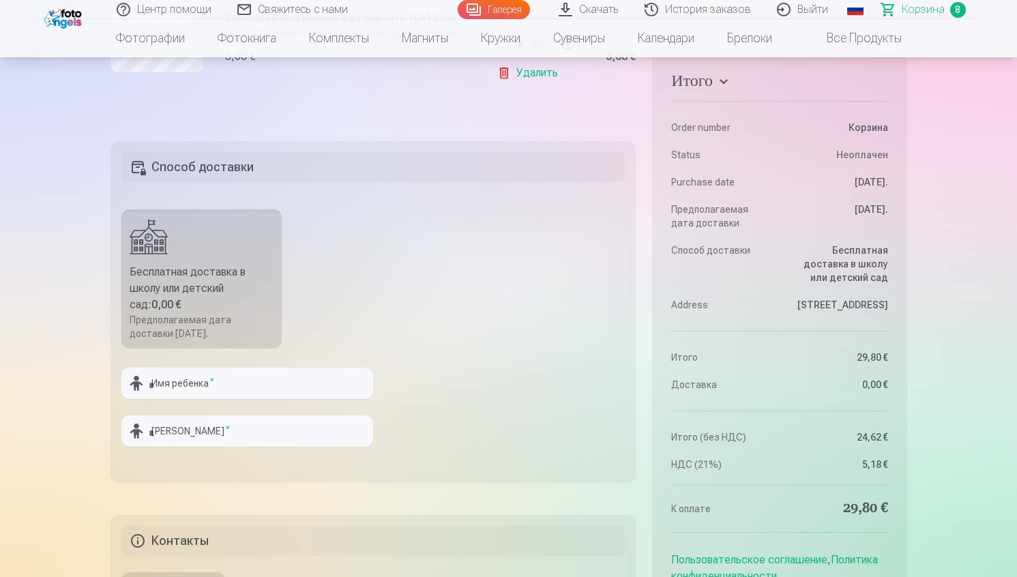
scroll to position [1304, 0]
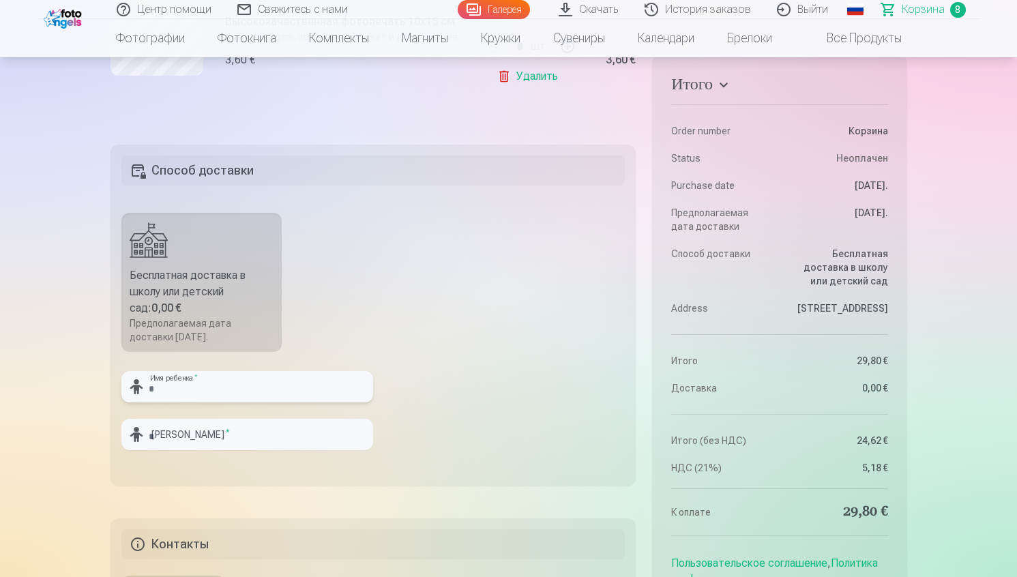
click at [163, 379] on input "text" at bounding box center [247, 386] width 252 height 31
type input "*"
type input "*****"
click at [220, 427] on input "text" at bounding box center [247, 434] width 252 height 31
type input "*****"
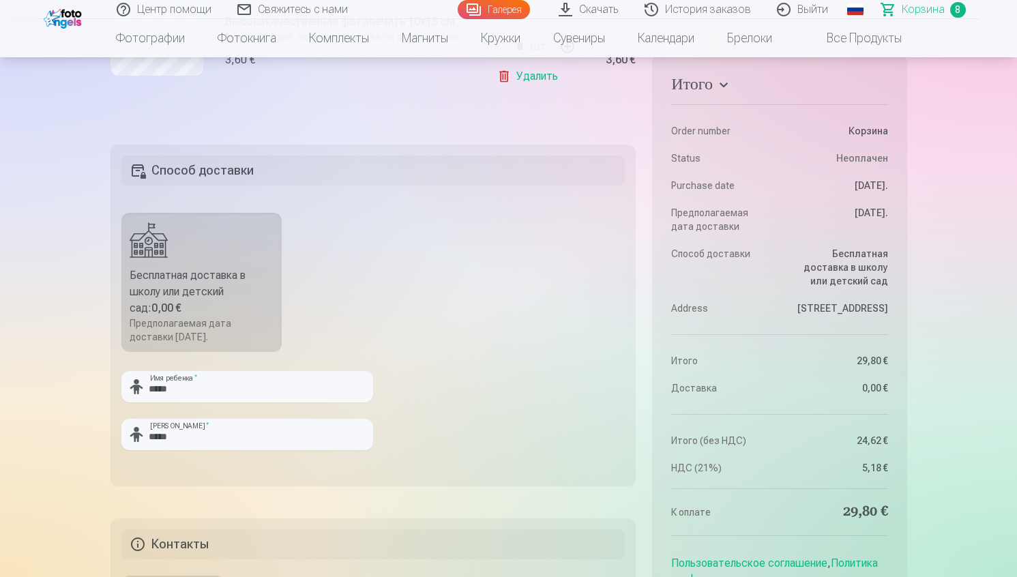
click at [470, 312] on fieldset "Способ доставки Бесплатная доставка в школу или детский сад : 0,00 € Предполага…" at bounding box center [373, 315] width 526 height 341
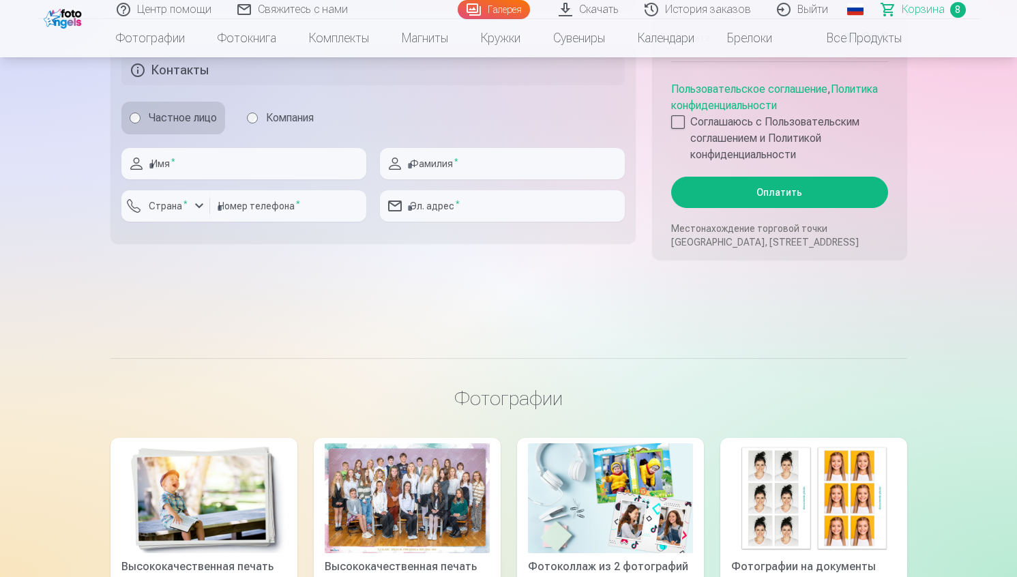
scroll to position [1783, 0]
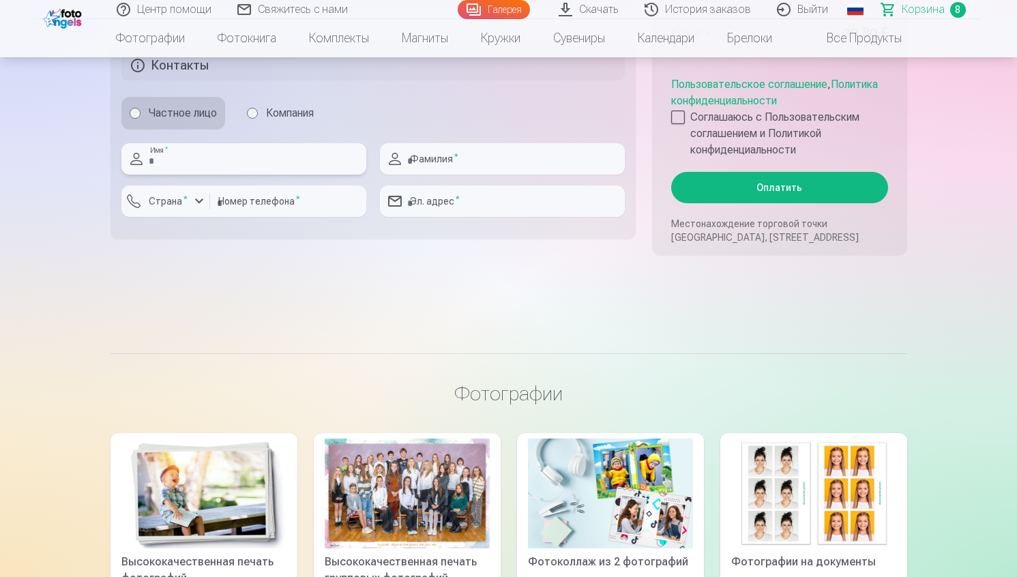
click at [276, 162] on input "text" at bounding box center [243, 158] width 245 height 31
type input "******"
click at [478, 148] on input "text" at bounding box center [502, 158] width 245 height 31
type input "*****"
click at [194, 198] on div "button" at bounding box center [199, 201] width 16 height 16
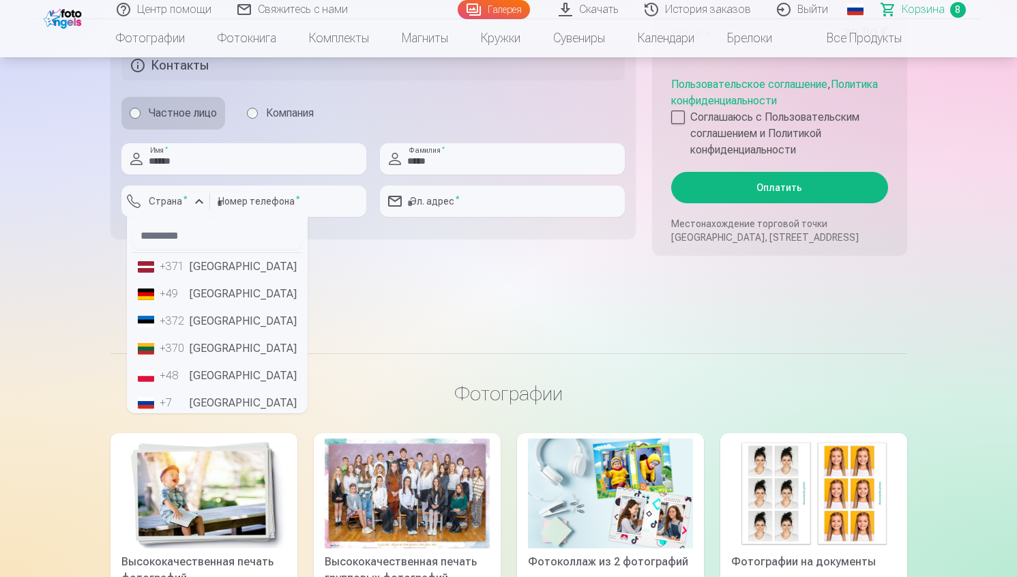
click at [197, 273] on li "+371 [GEOGRAPHIC_DATA]" at bounding box center [217, 266] width 170 height 27
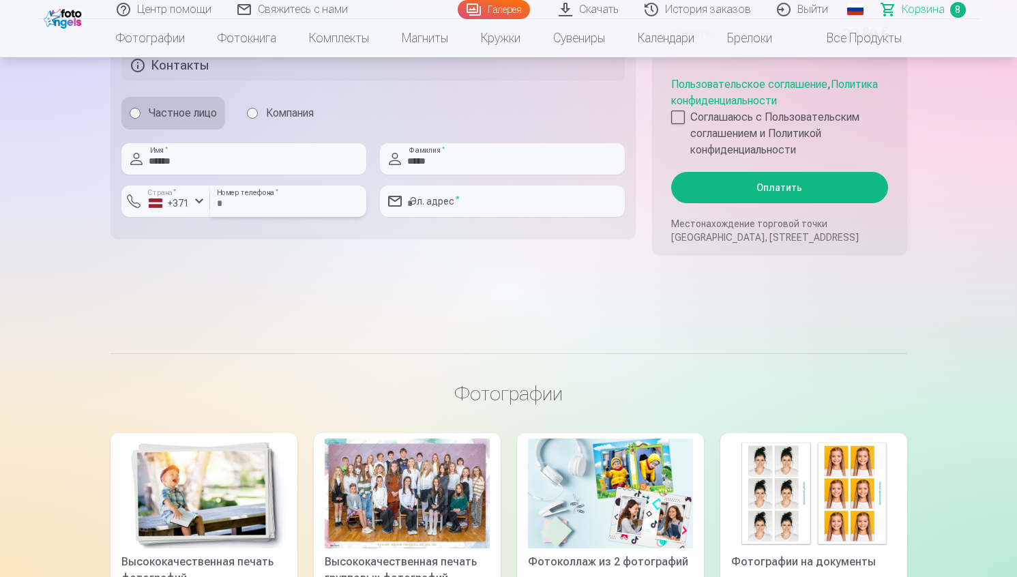
click at [282, 211] on input "number" at bounding box center [288, 200] width 156 height 31
click at [483, 204] on input "email" at bounding box center [502, 200] width 245 height 31
type input "**********"
click at [692, 113] on label "Соглашаюсь с Пользовательским соглашением и Политикой конфиденциальности" at bounding box center [779, 133] width 216 height 49
click at [703, 177] on button "Оплатить" at bounding box center [779, 187] width 216 height 31
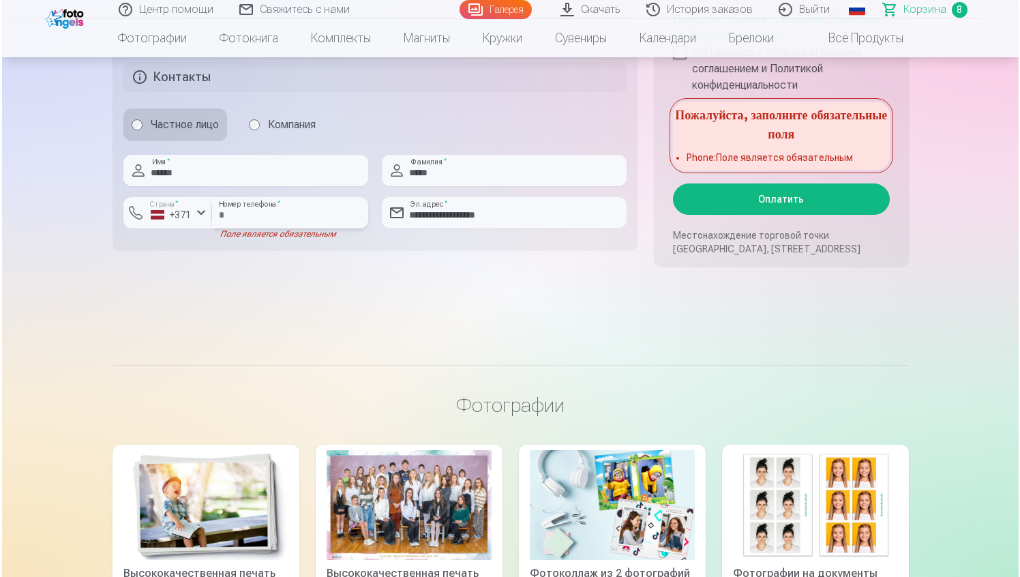
scroll to position [1656, 0]
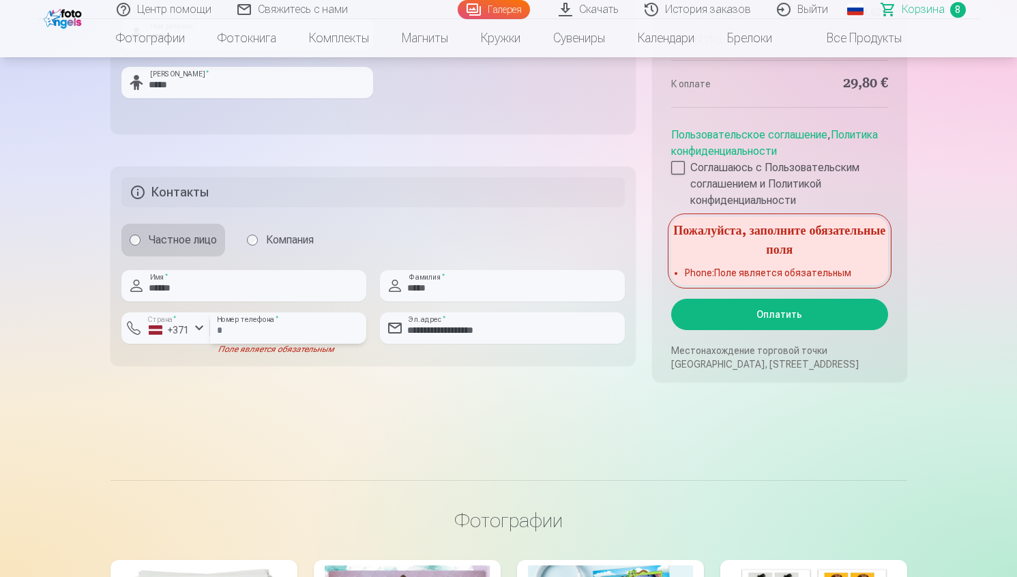
click at [288, 328] on input "number" at bounding box center [288, 327] width 156 height 31
click at [290, 333] on input "number" at bounding box center [288, 327] width 156 height 31
type input "********"
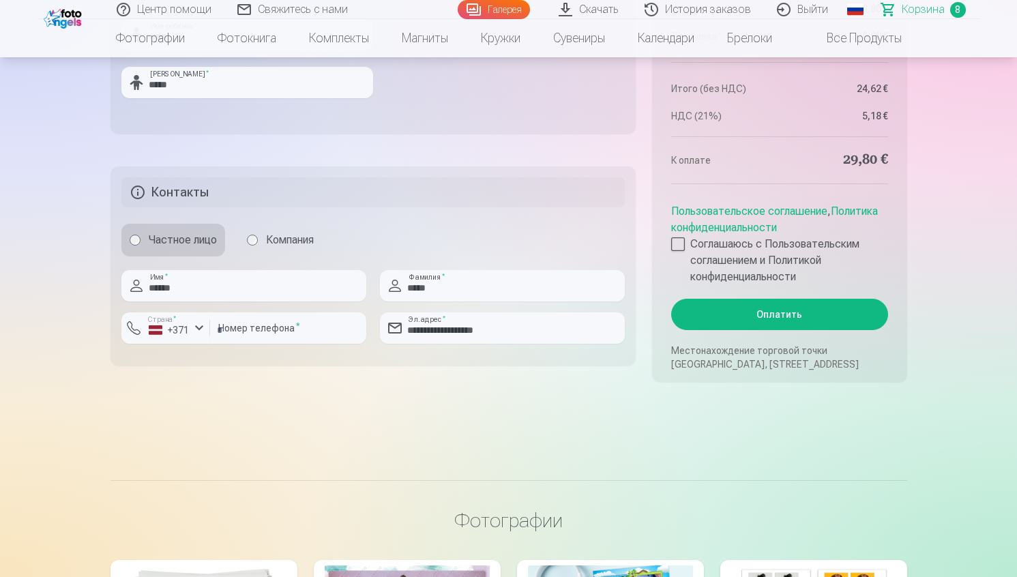
click at [739, 318] on button "Оплатить" at bounding box center [779, 314] width 216 height 31
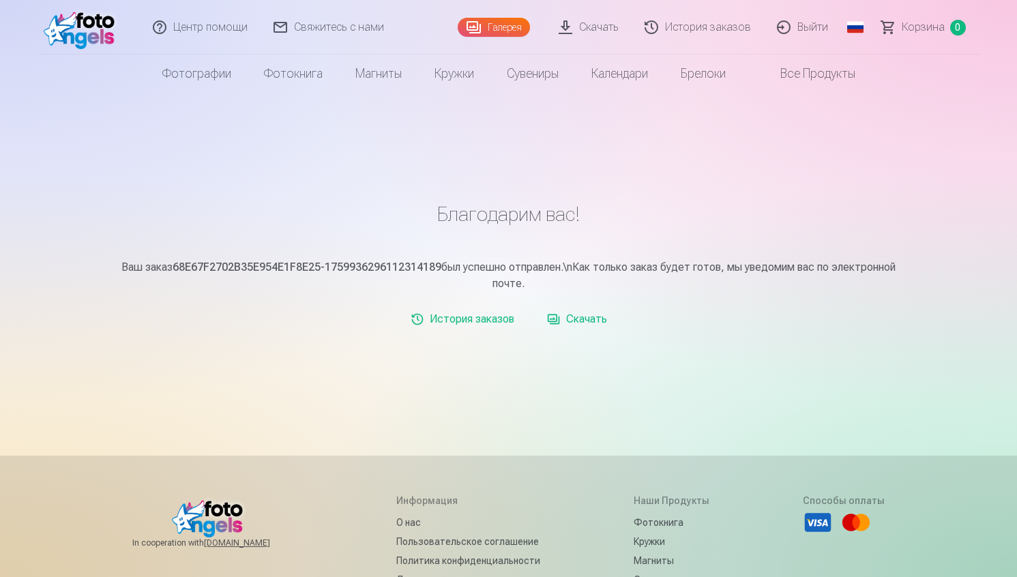
click at [583, 322] on link "Скачать" at bounding box center [576, 319] width 71 height 27
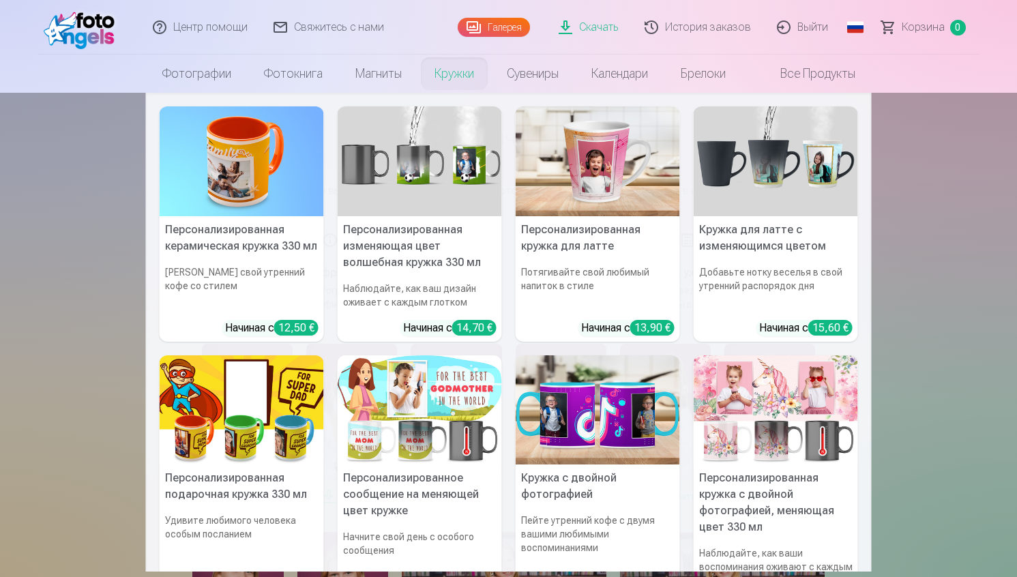
click at [957, 204] on nav "Персонализированная керамическая кружка 330 мл Пейте свой утренний кофе со стил…" at bounding box center [508, 332] width 1017 height 479
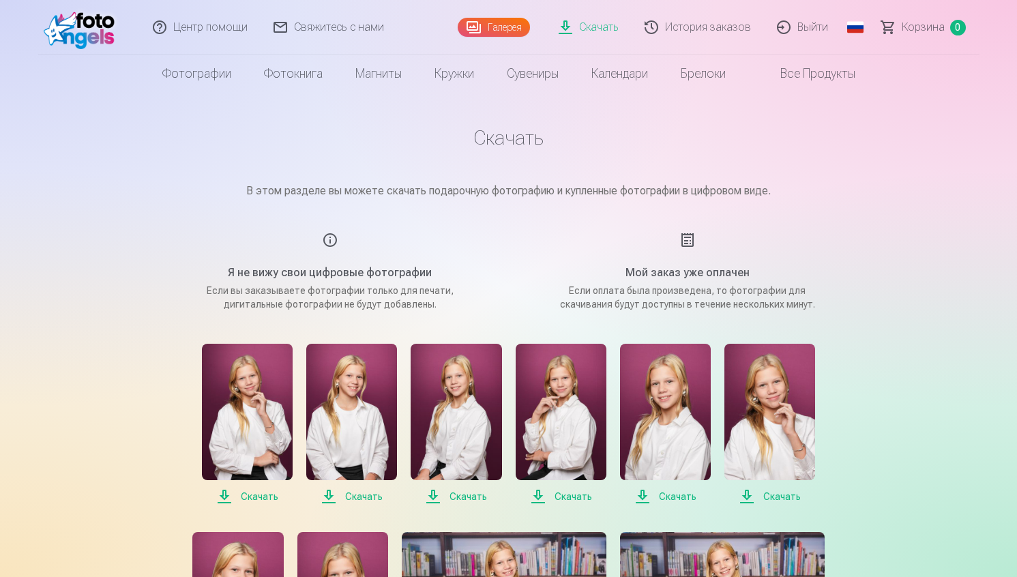
click at [531, 137] on h1 "Скачать" at bounding box center [509, 137] width 682 height 25
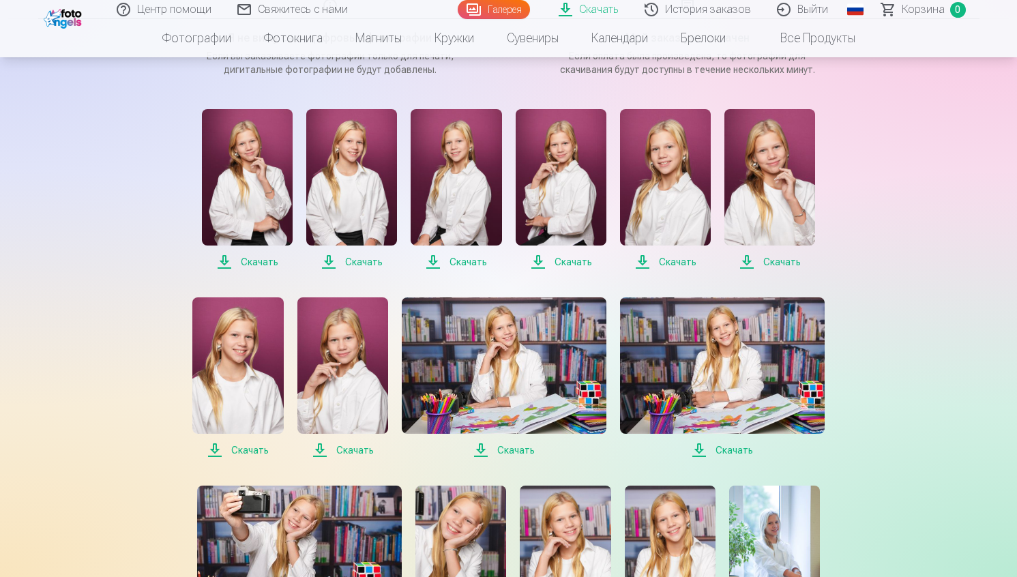
scroll to position [237, 0]
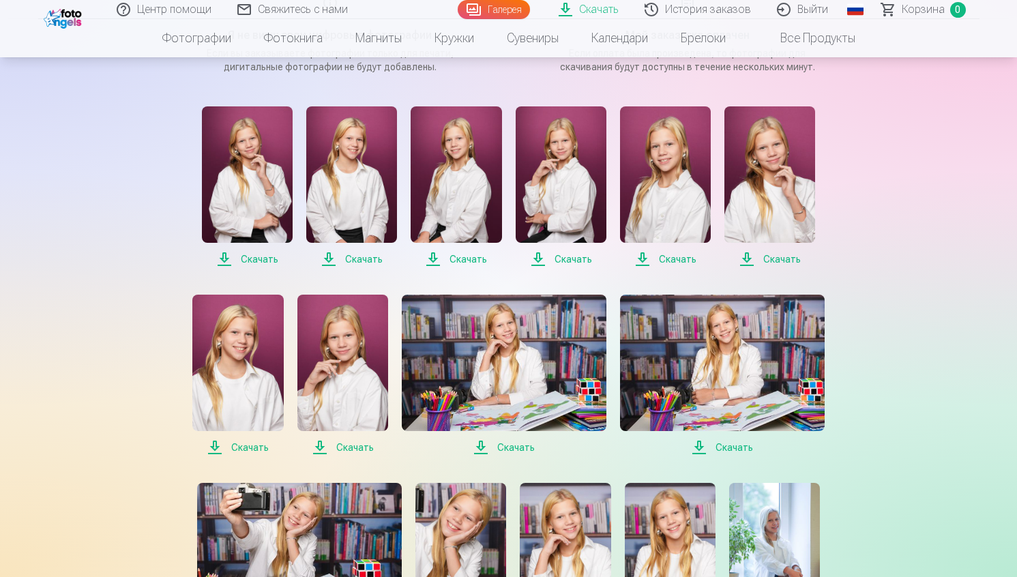
click at [263, 259] on span "Скачать" at bounding box center [247, 259] width 91 height 16
click at [346, 258] on span "Скачать" at bounding box center [351, 259] width 91 height 16
click at [469, 254] on span "Скачать" at bounding box center [456, 259] width 91 height 16
click at [576, 258] on span "Скачать" at bounding box center [561, 259] width 91 height 16
click at [684, 261] on span "Скачать" at bounding box center [665, 259] width 91 height 16
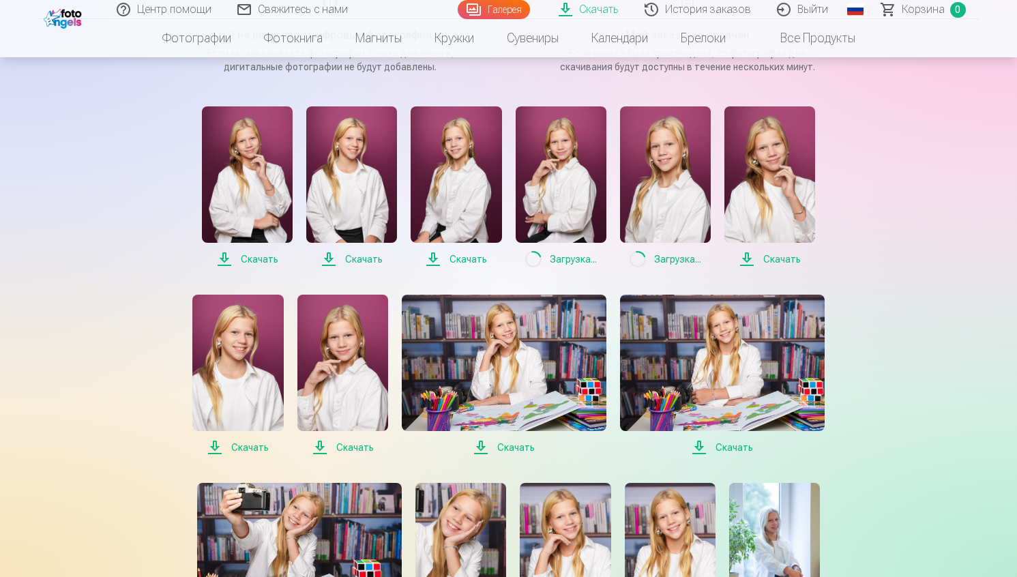
click at [769, 257] on span "Скачать" at bounding box center [769, 259] width 91 height 16
click at [719, 451] on span "Скачать" at bounding box center [722, 447] width 205 height 16
click at [511, 445] on span "Скачать" at bounding box center [504, 447] width 205 height 16
click at [353, 444] on span "Скачать" at bounding box center [342, 447] width 91 height 16
click at [234, 448] on span "Скачать" at bounding box center [237, 447] width 91 height 16
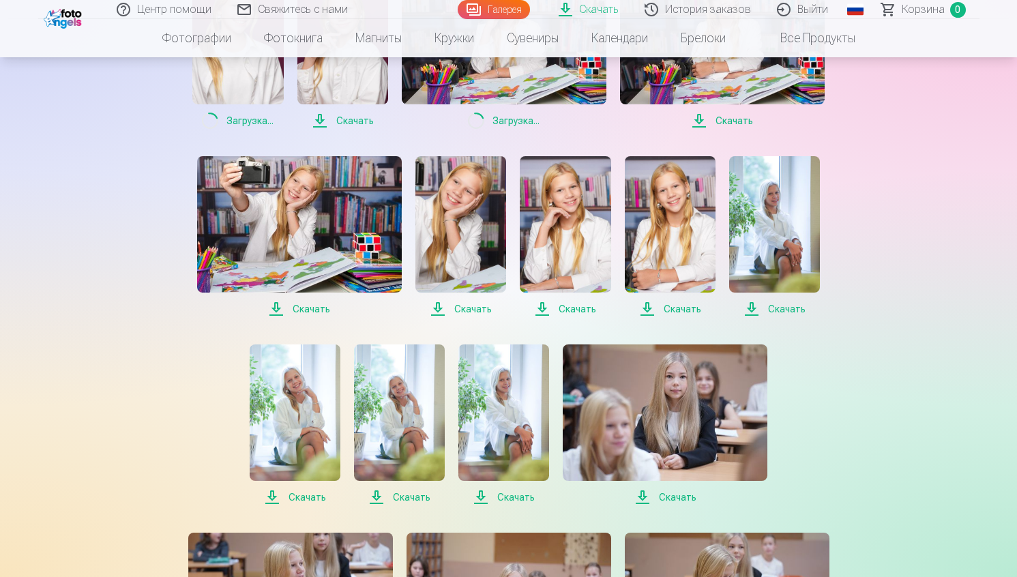
scroll to position [570, 0]
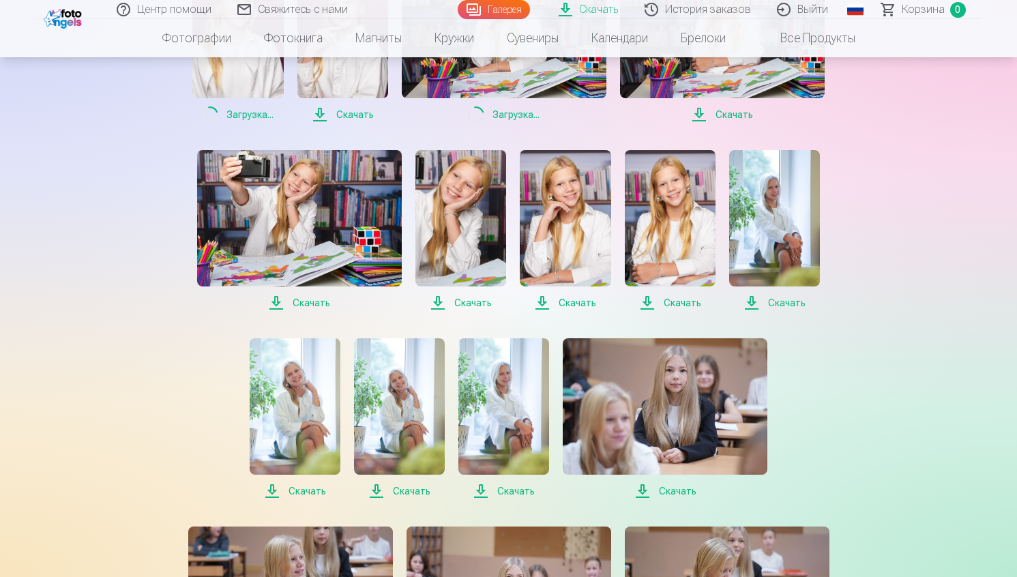
click at [306, 310] on span "Скачать" at bounding box center [299, 303] width 205 height 16
click at [481, 301] on span "Скачать" at bounding box center [460, 303] width 91 height 16
click at [564, 303] on span "Скачать" at bounding box center [565, 303] width 91 height 16
click at [685, 302] on span "Скачать" at bounding box center [670, 303] width 91 height 16
click at [789, 302] on span "Скачать" at bounding box center [774, 303] width 91 height 16
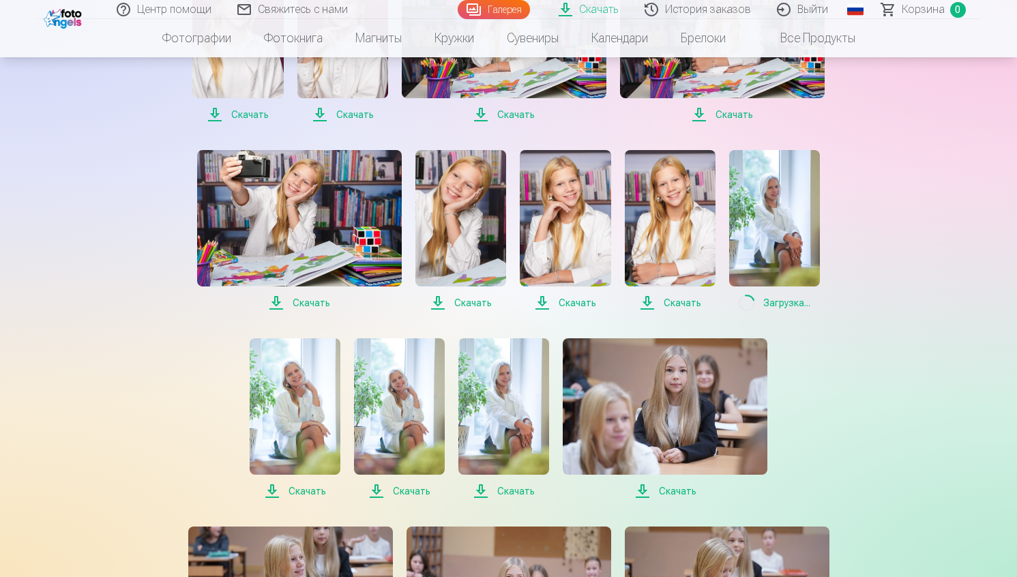
click at [501, 492] on span "Скачать" at bounding box center [503, 491] width 91 height 16
click at [412, 488] on span "Скачать" at bounding box center [399, 491] width 91 height 16
click at [316, 489] on span "Скачать" at bounding box center [295, 491] width 91 height 16
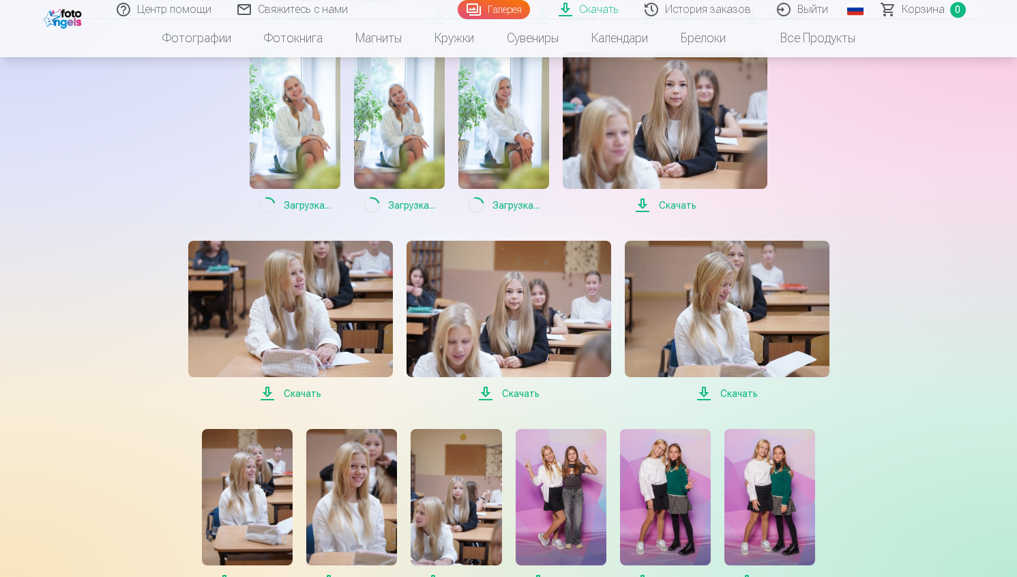
scroll to position [934, 0]
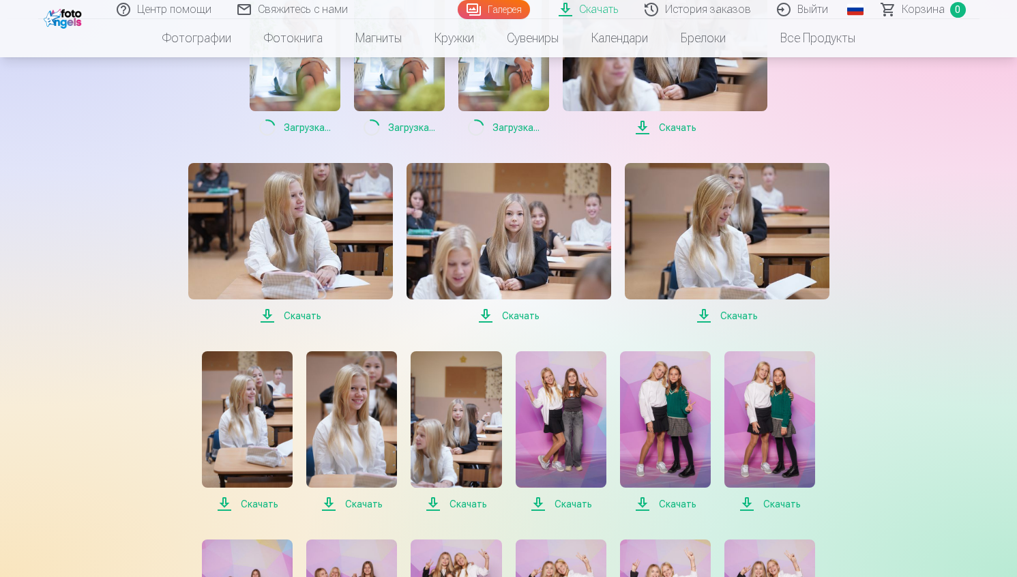
click at [290, 312] on span "Скачать" at bounding box center [290, 316] width 205 height 16
click at [723, 311] on span "Скачать" at bounding box center [727, 316] width 205 height 16
click at [355, 504] on span "Скачать" at bounding box center [351, 504] width 91 height 16
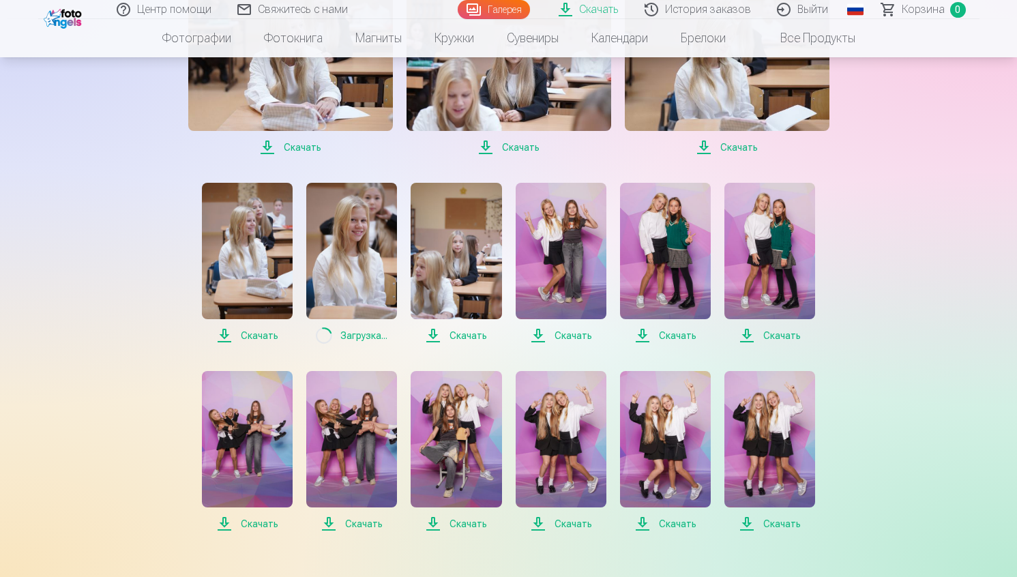
scroll to position [1108, 0]
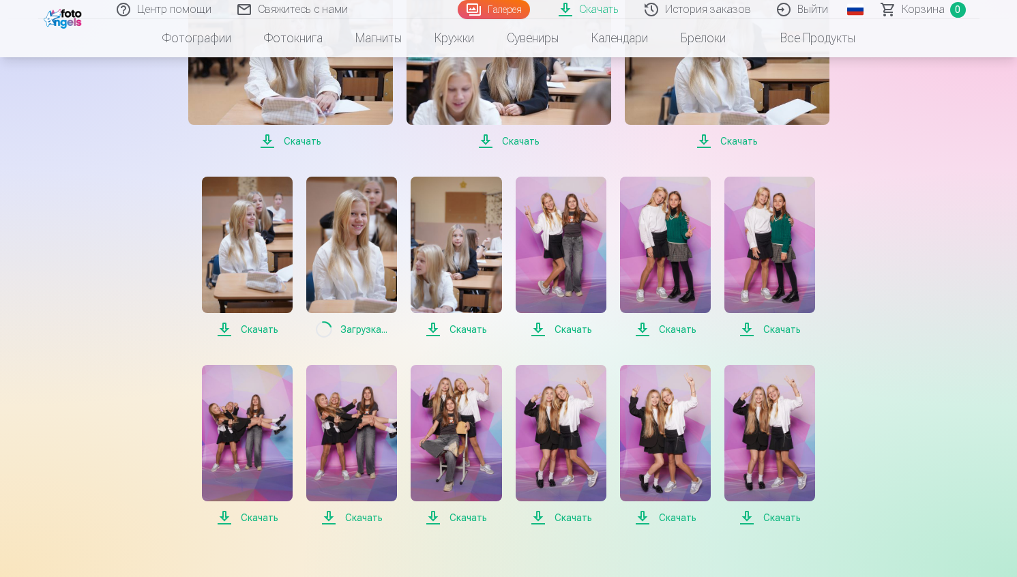
click at [576, 331] on span "Скачать" at bounding box center [561, 329] width 91 height 16
click at [679, 318] on link "Скачать" at bounding box center [665, 257] width 91 height 161
click at [767, 323] on span "Скачать" at bounding box center [769, 329] width 91 height 16
click at [764, 524] on span "Скачать" at bounding box center [769, 517] width 91 height 16
click at [659, 510] on span "Скачать" at bounding box center [665, 517] width 91 height 16
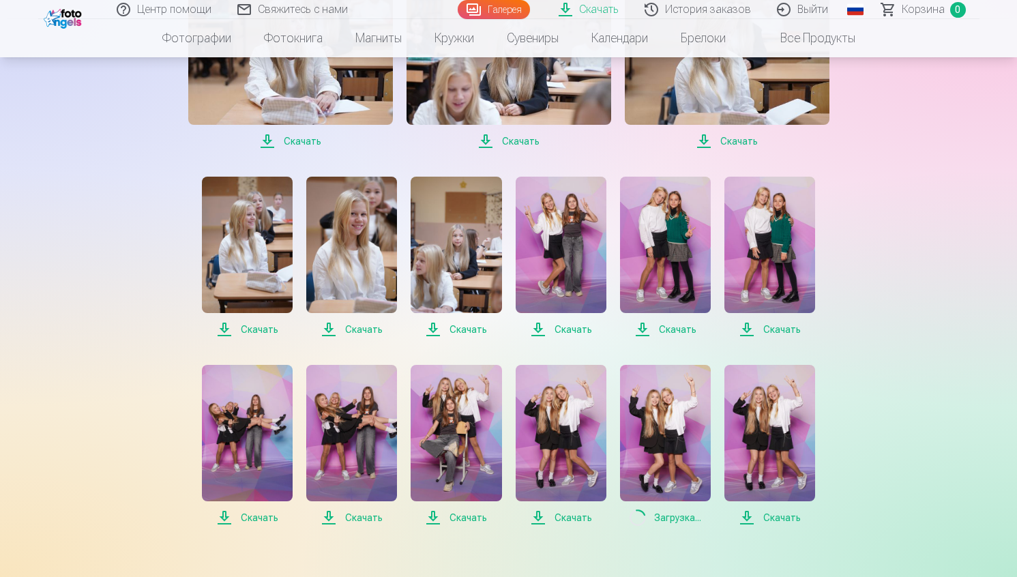
click at [553, 518] on span "Скачать" at bounding box center [561, 517] width 91 height 16
click at [465, 515] on span "Скачать" at bounding box center [456, 517] width 91 height 16
click at [249, 512] on span "Скачать" at bounding box center [247, 517] width 91 height 16
click at [351, 513] on span "Скачать" at bounding box center [351, 517] width 91 height 16
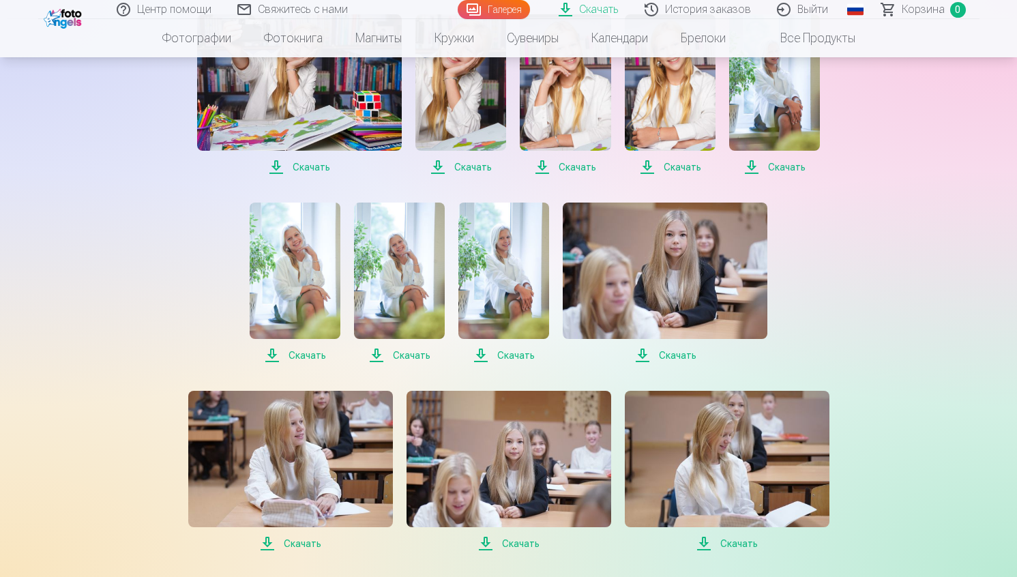
scroll to position [700, 0]
